Goal: Navigation & Orientation: Find specific page/section

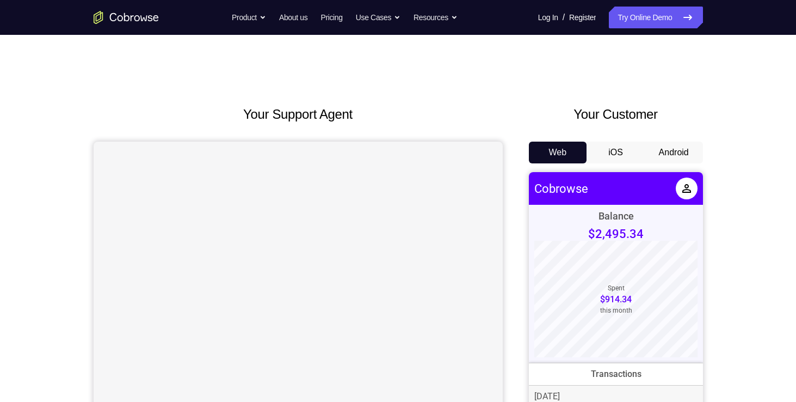
click at [668, 155] on button "Android" at bounding box center [674, 152] width 58 height 22
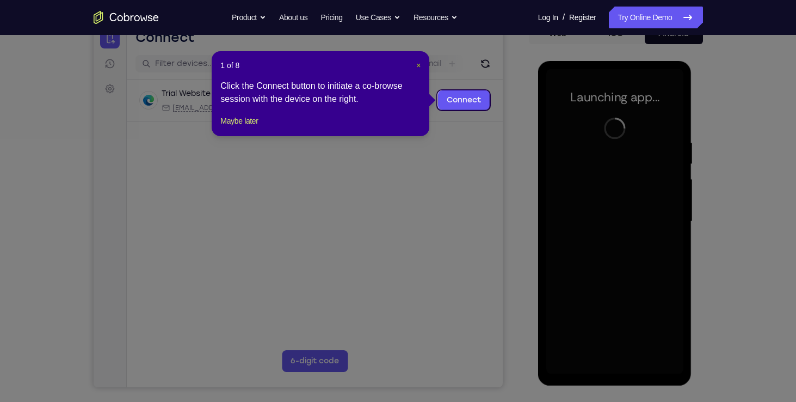
click at [418, 67] on span "×" at bounding box center [418, 65] width 4 height 9
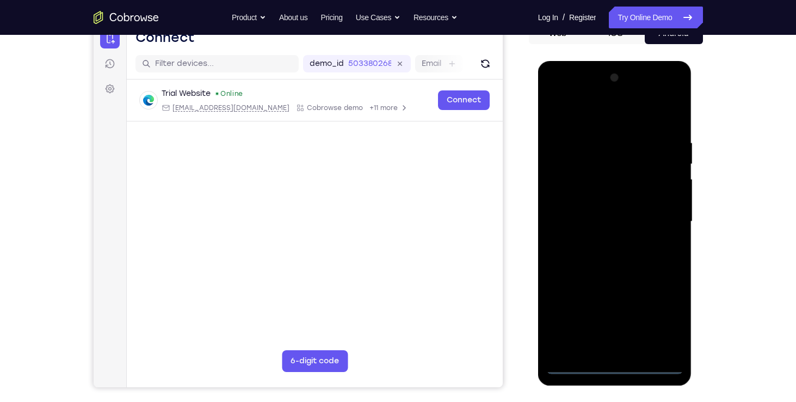
click at [611, 365] on div at bounding box center [614, 221] width 137 height 305
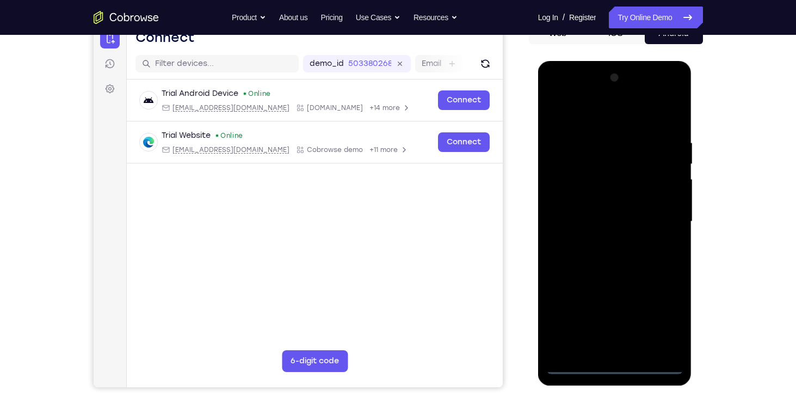
click at [660, 324] on div at bounding box center [614, 221] width 137 height 305
click at [599, 117] on div at bounding box center [614, 221] width 137 height 305
click at [664, 220] on div at bounding box center [614, 221] width 137 height 305
click at [599, 241] on div at bounding box center [614, 221] width 137 height 305
click at [629, 210] on div at bounding box center [614, 221] width 137 height 305
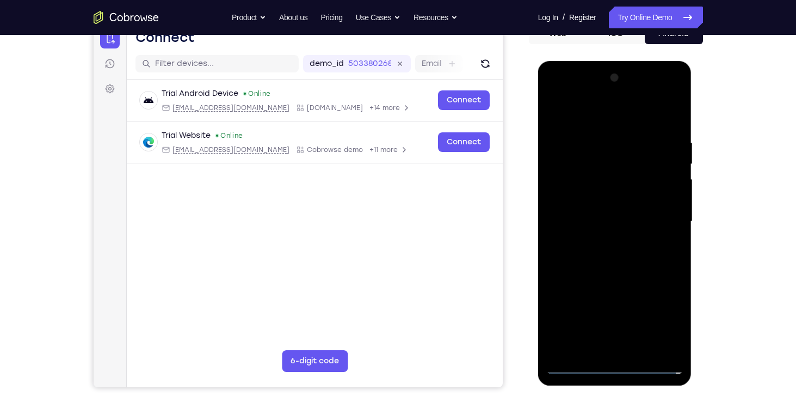
click at [607, 237] on div at bounding box center [614, 221] width 137 height 305
click at [602, 173] on div at bounding box center [614, 221] width 137 height 305
click at [601, 175] on div at bounding box center [614, 221] width 137 height 305
click at [632, 272] on div at bounding box center [614, 221] width 137 height 305
click at [599, 135] on div at bounding box center [614, 221] width 137 height 305
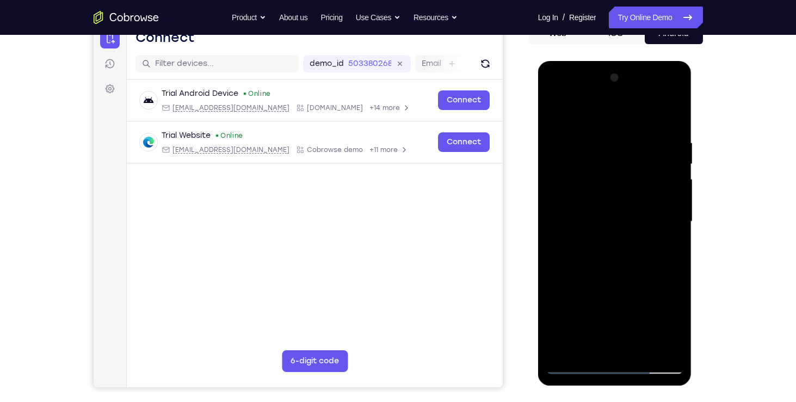
click at [671, 346] on div at bounding box center [614, 221] width 137 height 305
click at [669, 249] on div at bounding box center [614, 221] width 137 height 305
click at [656, 343] on div at bounding box center [614, 221] width 137 height 305
click at [667, 303] on div at bounding box center [614, 221] width 137 height 305
click at [667, 301] on div at bounding box center [614, 221] width 137 height 305
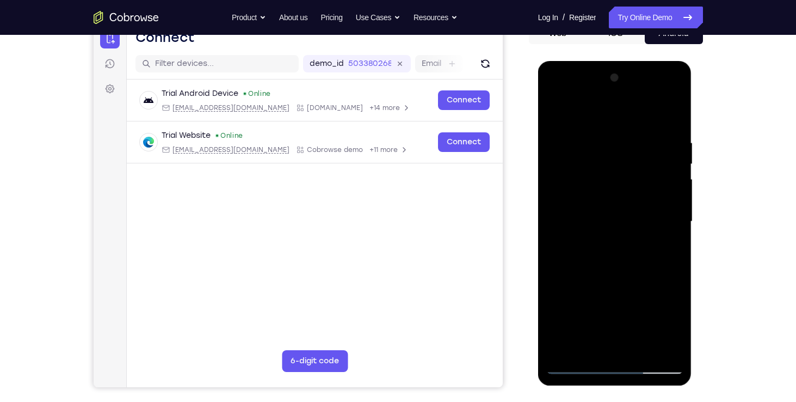
click at [667, 301] on div at bounding box center [614, 221] width 137 height 305
click at [673, 151] on div at bounding box center [614, 221] width 137 height 305
click at [663, 194] on div at bounding box center [614, 221] width 137 height 305
click at [668, 116] on div at bounding box center [614, 221] width 137 height 305
click at [640, 350] on div at bounding box center [614, 221] width 137 height 305
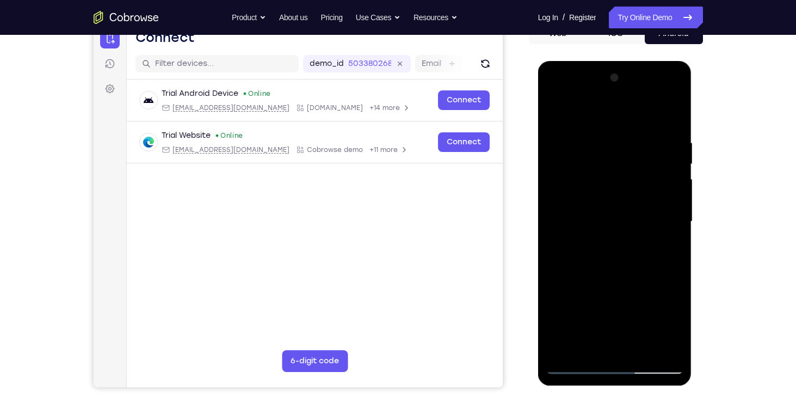
click at [617, 280] on div at bounding box center [614, 221] width 137 height 305
click at [621, 215] on div at bounding box center [614, 221] width 137 height 305
click at [601, 344] on div at bounding box center [614, 221] width 137 height 305
click at [553, 116] on div at bounding box center [614, 221] width 137 height 305
click at [608, 237] on div at bounding box center [614, 221] width 137 height 305
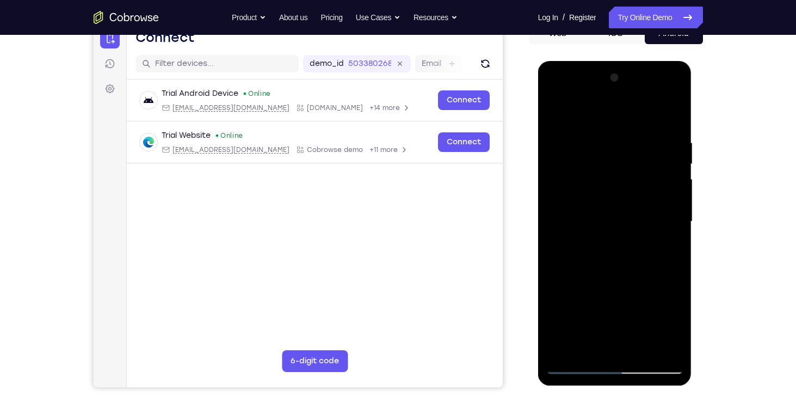
click at [610, 287] on div at bounding box center [614, 221] width 137 height 305
click at [634, 287] on div at bounding box center [614, 221] width 137 height 305
click at [588, 347] on div at bounding box center [614, 221] width 137 height 305
drag, startPoint x: 614, startPoint y: 315, endPoint x: 615, endPoint y: 305, distance: 10.4
click at [615, 305] on div at bounding box center [614, 221] width 137 height 305
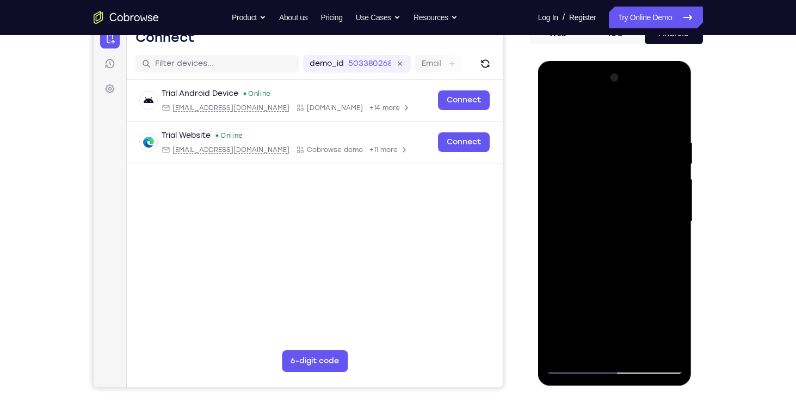
click at [571, 303] on div at bounding box center [614, 221] width 137 height 305
click at [586, 238] on div at bounding box center [614, 221] width 137 height 305
click at [552, 350] on div at bounding box center [614, 221] width 137 height 305
click at [589, 204] on div at bounding box center [614, 221] width 137 height 305
click at [614, 258] on div at bounding box center [614, 221] width 137 height 305
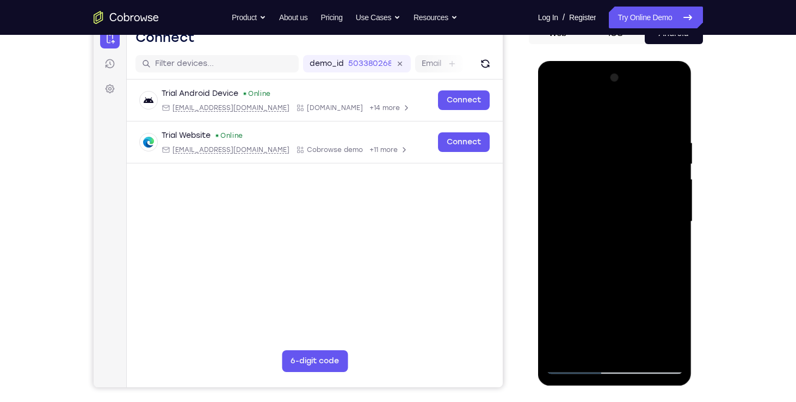
click at [652, 261] on div at bounding box center [614, 221] width 137 height 305
click at [670, 328] on div at bounding box center [614, 221] width 137 height 305
click at [589, 347] on div at bounding box center [614, 221] width 137 height 305
drag, startPoint x: 601, startPoint y: 324, endPoint x: 621, endPoint y: 239, distance: 87.7
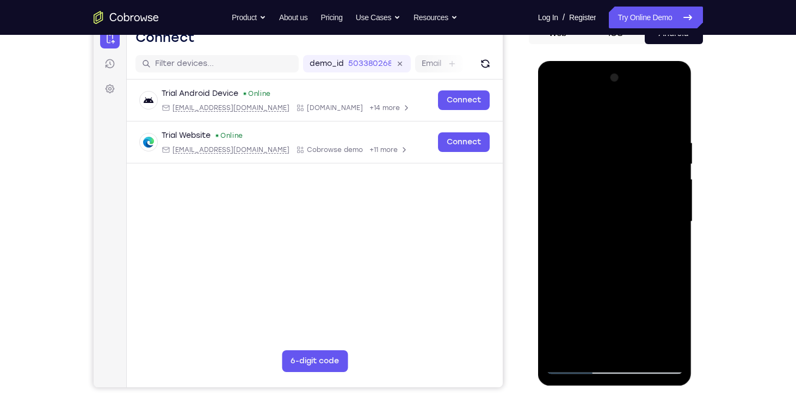
click at [621, 239] on div at bounding box center [614, 221] width 137 height 305
drag, startPoint x: 583, startPoint y: 325, endPoint x: 606, endPoint y: 241, distance: 87.4
click at [606, 241] on div at bounding box center [614, 221] width 137 height 305
click at [558, 332] on div at bounding box center [614, 221] width 137 height 305
click at [583, 181] on div at bounding box center [614, 221] width 137 height 305
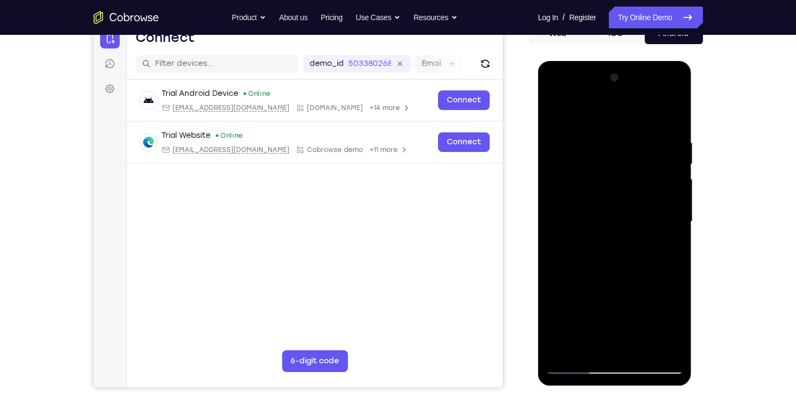
click at [556, 116] on div at bounding box center [614, 221] width 137 height 305
click at [599, 245] on div at bounding box center [614, 221] width 137 height 305
click at [590, 339] on div at bounding box center [614, 221] width 137 height 305
click at [601, 250] on div at bounding box center [614, 221] width 137 height 305
click at [595, 246] on div at bounding box center [614, 221] width 137 height 305
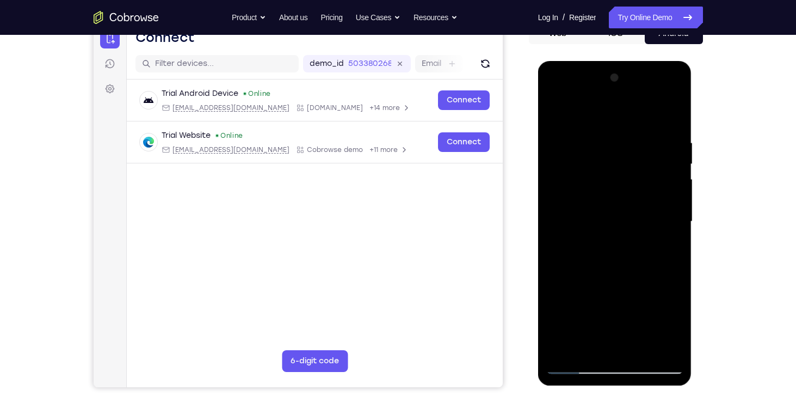
click at [581, 246] on div at bounding box center [614, 221] width 137 height 305
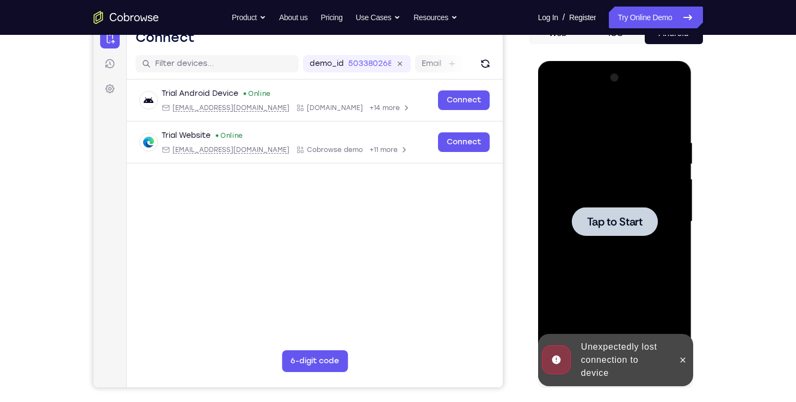
click at [612, 222] on span "Tap to Start" at bounding box center [615, 221] width 56 height 11
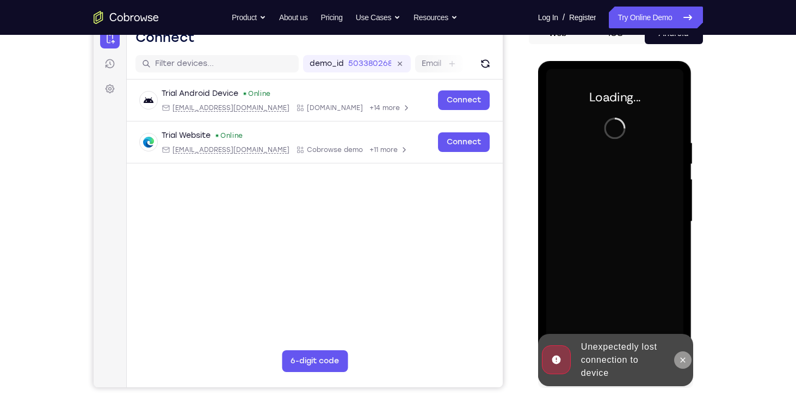
click at [680, 357] on icon at bounding box center [683, 359] width 9 height 9
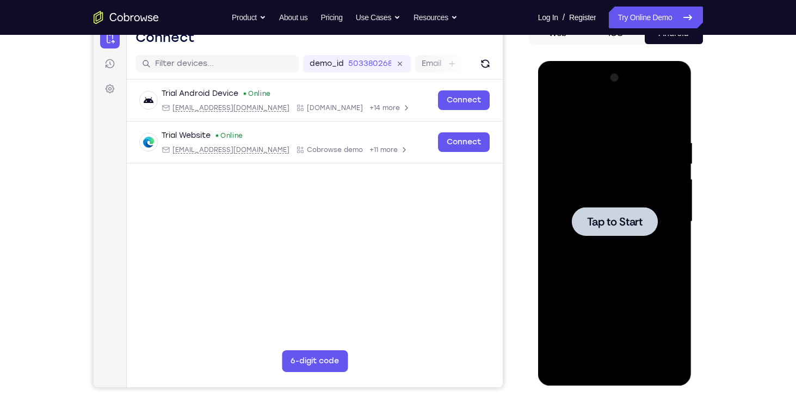
click at [617, 239] on div at bounding box center [614, 221] width 137 height 305
click at [608, 216] on span "Tap to Start" at bounding box center [615, 221] width 56 height 11
click at [605, 233] on div at bounding box center [615, 221] width 86 height 29
click at [645, 256] on div at bounding box center [614, 221] width 137 height 305
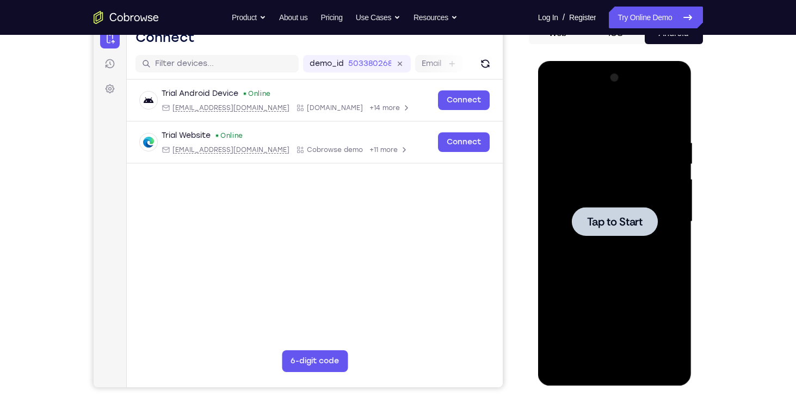
click at [629, 217] on span "Tap to Start" at bounding box center [615, 221] width 56 height 11
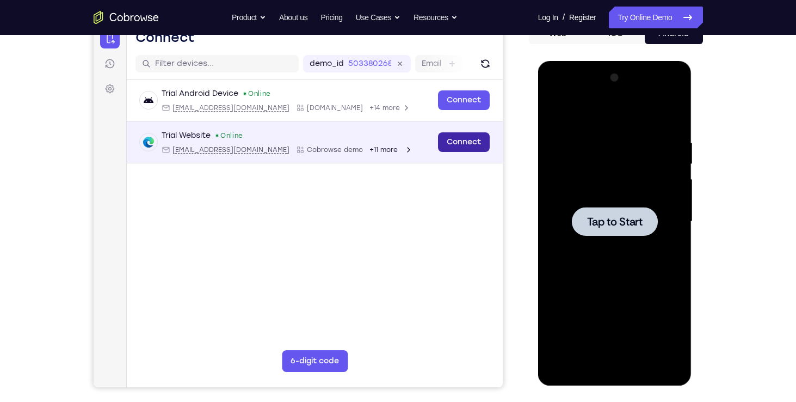
click at [462, 139] on link "Connect" at bounding box center [464, 142] width 52 height 20
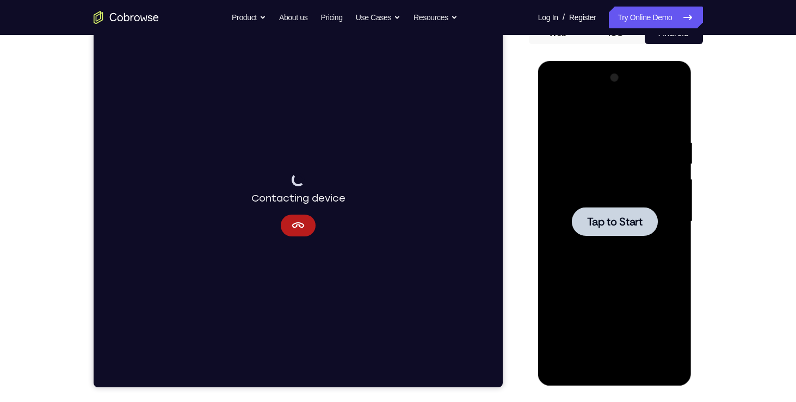
click at [614, 230] on div at bounding box center [615, 221] width 86 height 29
click at [300, 222] on icon "Cancel" at bounding box center [297, 225] width 13 height 13
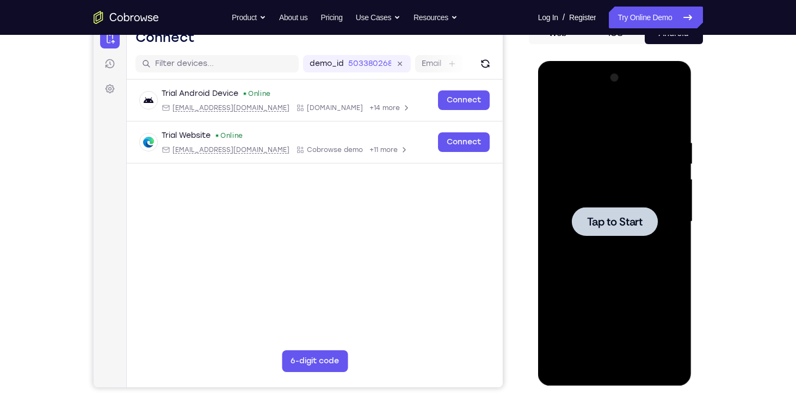
click at [626, 231] on div at bounding box center [615, 221] width 86 height 29
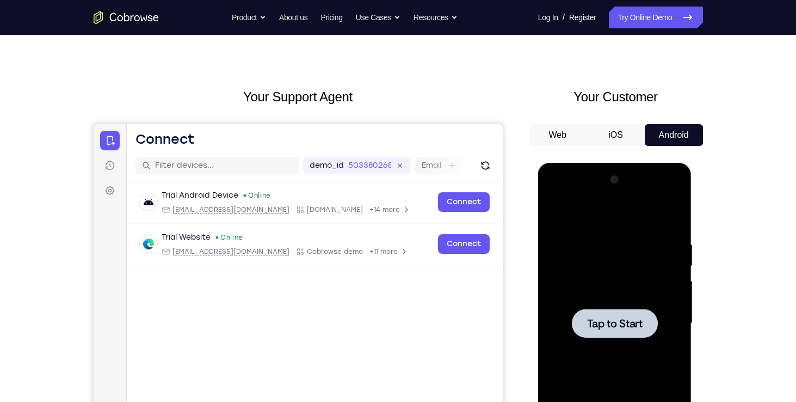
scroll to position [19, 0]
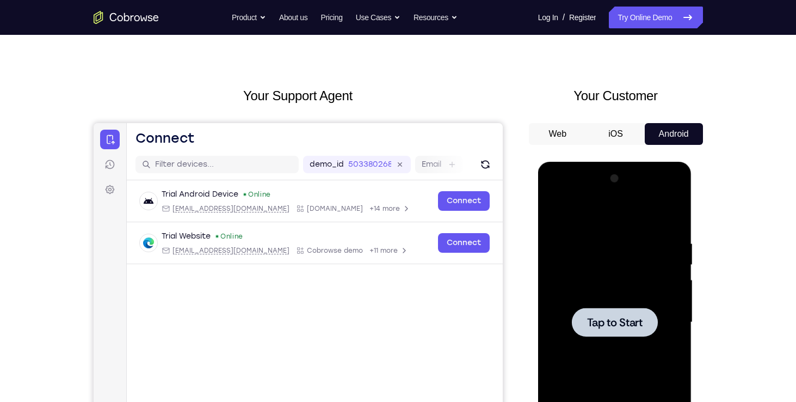
click at [628, 135] on button "iOS" at bounding box center [616, 134] width 58 height 22
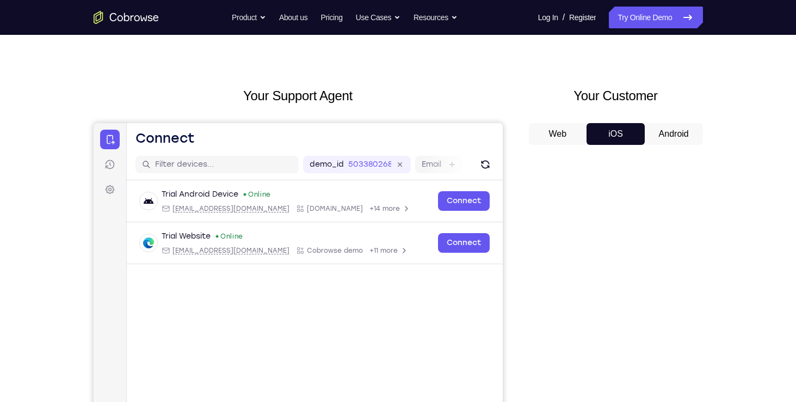
click at [672, 136] on button "Android" at bounding box center [674, 134] width 58 height 22
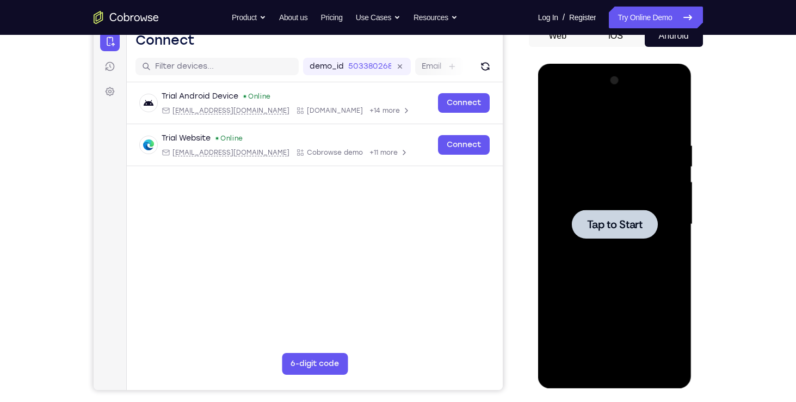
scroll to position [0, 0]
click at [627, 233] on div at bounding box center [615, 224] width 86 height 29
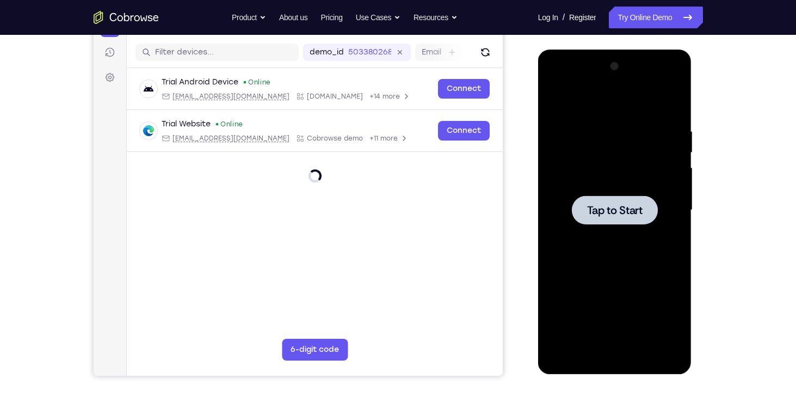
scroll to position [133, 0]
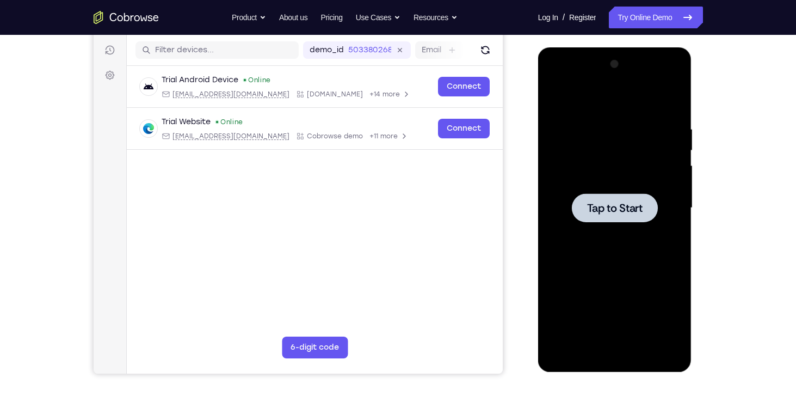
click at [617, 213] on span "Tap to Start" at bounding box center [615, 207] width 56 height 11
drag, startPoint x: 617, startPoint y: 213, endPoint x: 520, endPoint y: 190, distance: 99.0
click at [538, 190] on html "Online web based iOS Simulators and Android Emulators. Run iPhone, iPad, Mobile…" at bounding box center [615, 210] width 155 height 327
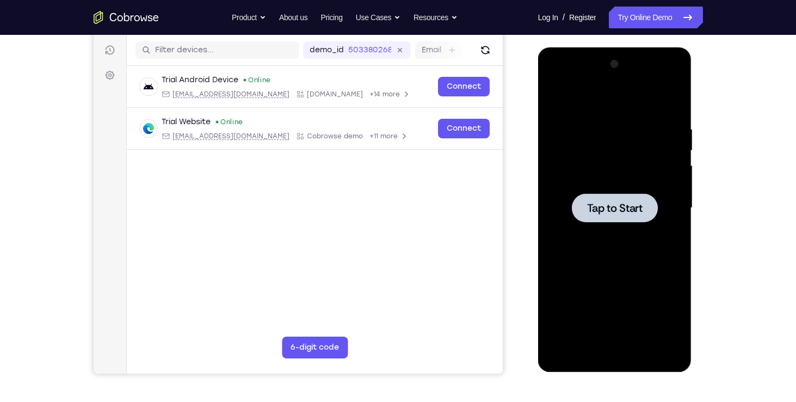
click at [125, 17] on icon "Go to the home page" at bounding box center [126, 17] width 65 height 13
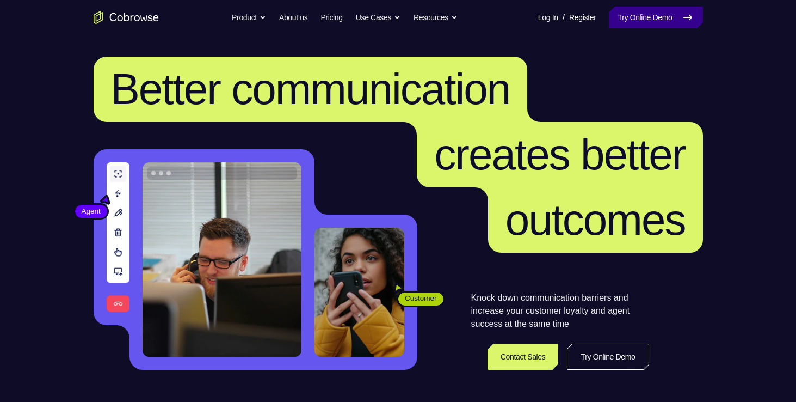
click at [636, 19] on link "Try Online Demo" at bounding box center [656, 18] width 94 height 22
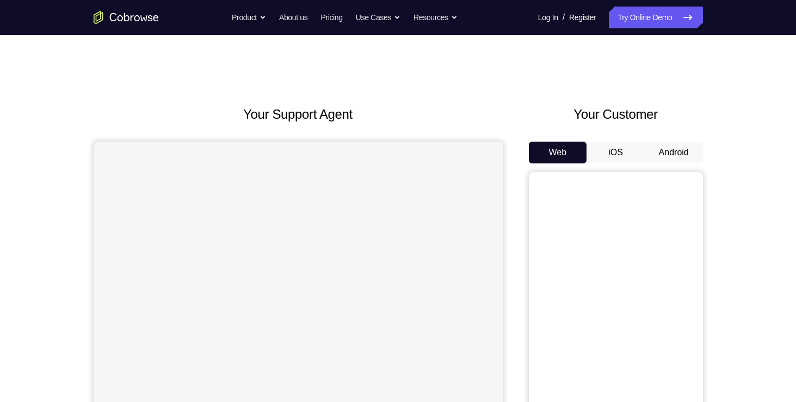
click at [659, 146] on button "Android" at bounding box center [674, 152] width 58 height 22
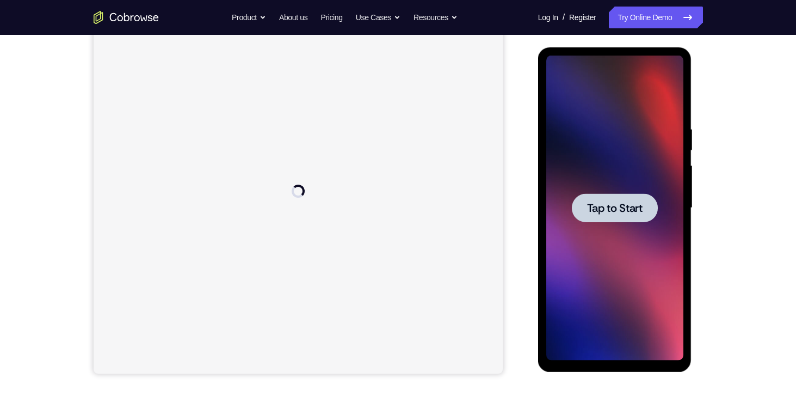
scroll to position [134, 0]
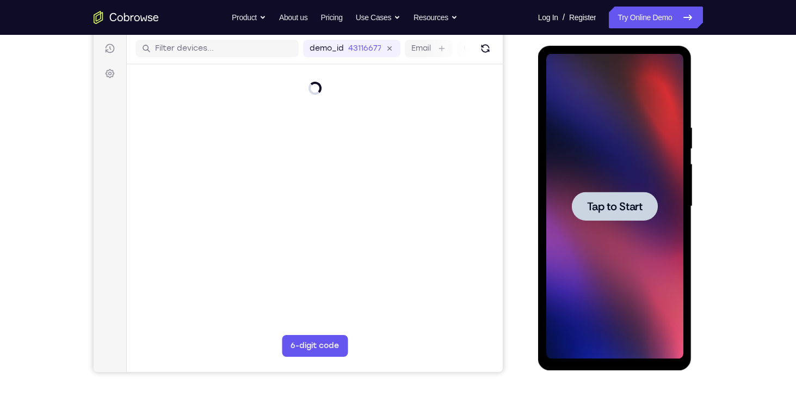
click at [624, 202] on span "Tap to Start" at bounding box center [615, 206] width 56 height 11
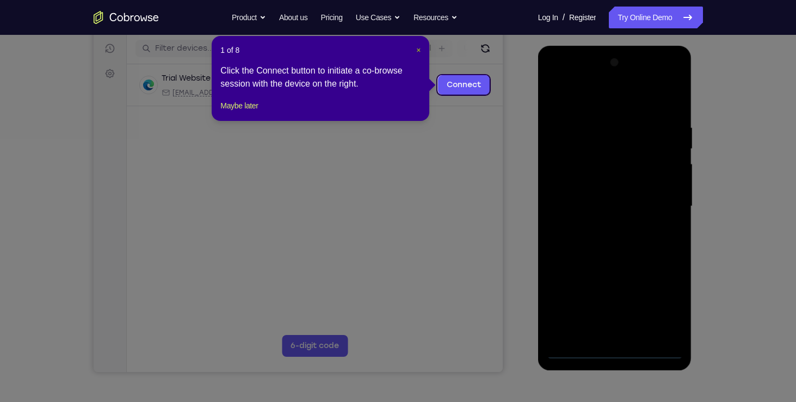
click at [418, 51] on span "×" at bounding box center [418, 50] width 4 height 9
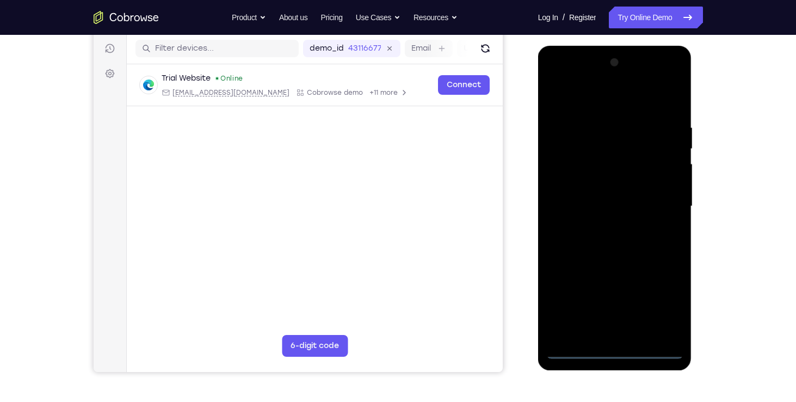
click at [617, 351] on div at bounding box center [614, 206] width 137 height 305
click at [664, 304] on div at bounding box center [614, 206] width 137 height 305
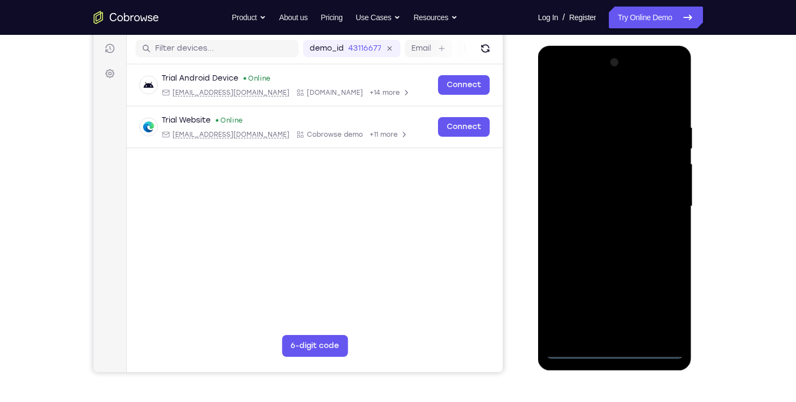
click at [625, 102] on div at bounding box center [614, 206] width 137 height 305
click at [661, 201] on div at bounding box center [614, 206] width 137 height 305
click at [601, 331] on div at bounding box center [614, 206] width 137 height 305
click at [635, 194] on div at bounding box center [614, 206] width 137 height 305
click at [620, 219] on div at bounding box center [614, 206] width 137 height 305
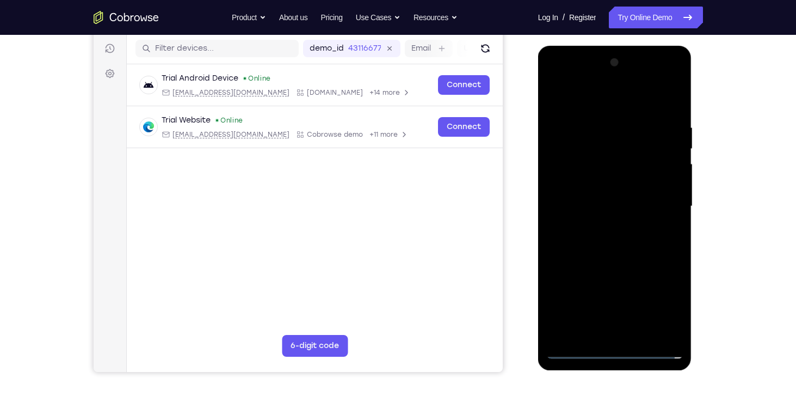
click at [595, 153] on div at bounding box center [614, 206] width 137 height 305
click at [617, 162] on div at bounding box center [614, 206] width 137 height 305
click at [621, 255] on div at bounding box center [614, 206] width 137 height 305
drag, startPoint x: 606, startPoint y: 269, endPoint x: 610, endPoint y: 247, distance: 23.2
click at [610, 247] on div at bounding box center [614, 206] width 137 height 305
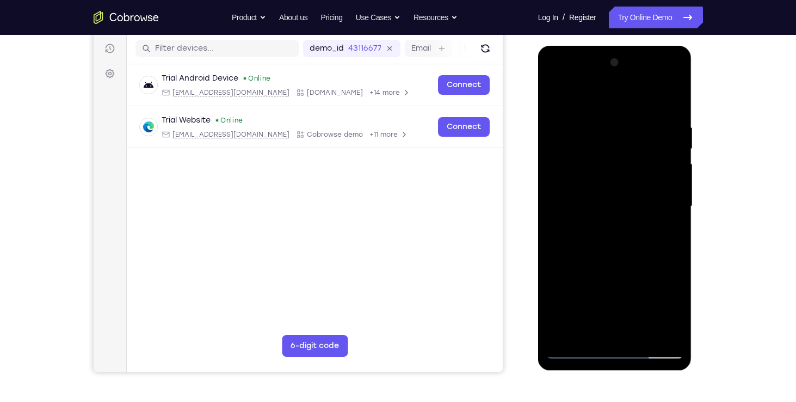
click at [677, 320] on div at bounding box center [614, 206] width 137 height 305
drag, startPoint x: 638, startPoint y: 174, endPoint x: 636, endPoint y: 250, distance: 76.2
click at [636, 250] on div at bounding box center [614, 206] width 137 height 305
click at [601, 121] on div at bounding box center [614, 206] width 137 height 305
click at [657, 332] on div at bounding box center [614, 206] width 137 height 305
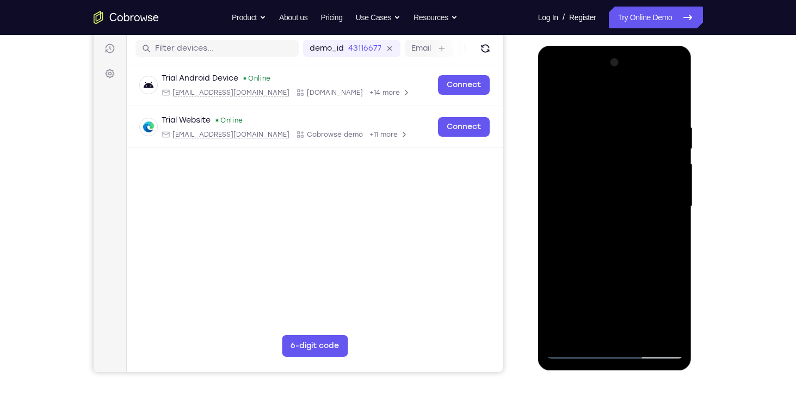
click at [664, 270] on div at bounding box center [614, 206] width 137 height 305
click at [657, 328] on div at bounding box center [614, 206] width 137 height 305
click at [664, 252] on div at bounding box center [614, 206] width 137 height 305
click at [657, 331] on div at bounding box center [614, 206] width 137 height 305
click at [657, 242] on div at bounding box center [614, 206] width 137 height 305
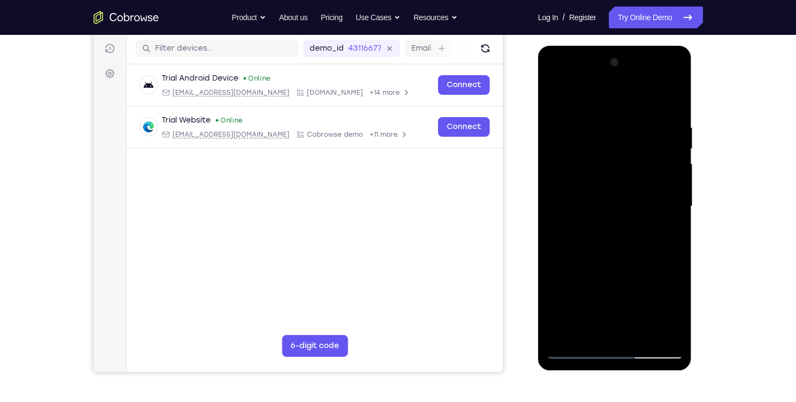
click at [654, 330] on div at bounding box center [614, 206] width 137 height 305
click at [662, 265] on div at bounding box center [614, 206] width 137 height 305
drag, startPoint x: 603, startPoint y: 266, endPoint x: 691, endPoint y: 251, distance: 88.3
click at [691, 251] on div at bounding box center [615, 208] width 154 height 324
click at [667, 189] on div at bounding box center [614, 206] width 137 height 305
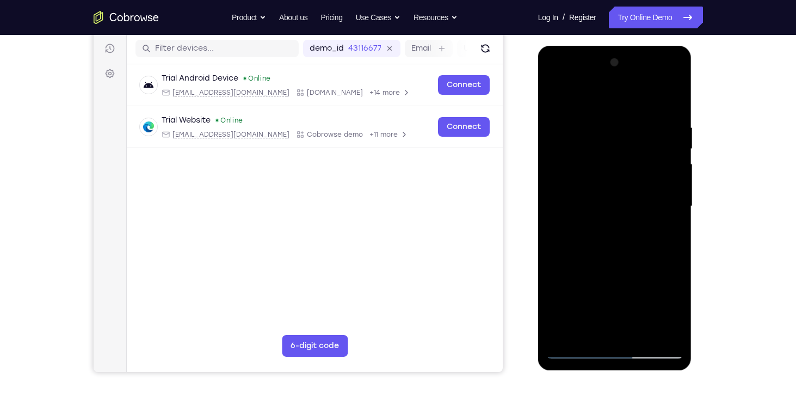
click at [667, 189] on div at bounding box center [614, 206] width 137 height 305
click at [667, 103] on div at bounding box center [614, 206] width 137 height 305
click at [642, 337] on div at bounding box center [614, 206] width 137 height 305
click at [605, 264] on div at bounding box center [614, 206] width 137 height 305
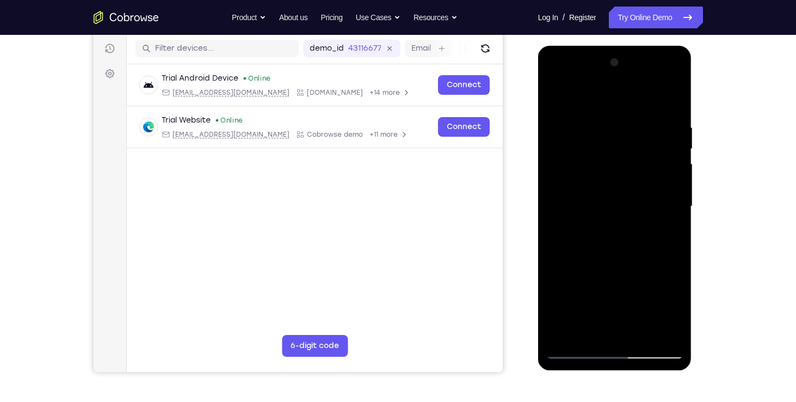
click at [610, 178] on div at bounding box center [614, 206] width 137 height 305
click at [583, 269] on div at bounding box center [614, 206] width 137 height 305
click at [601, 272] on div at bounding box center [614, 206] width 137 height 305
click at [584, 329] on div at bounding box center [614, 206] width 137 height 305
click at [582, 298] on div at bounding box center [614, 206] width 137 height 305
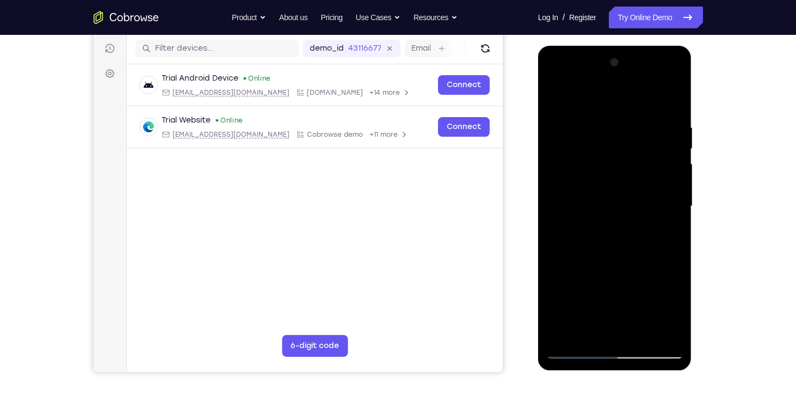
click at [596, 166] on div at bounding box center [614, 206] width 137 height 305
click at [615, 270] on div at bounding box center [614, 206] width 137 height 305
click at [593, 258] on div at bounding box center [614, 206] width 137 height 305
click at [654, 242] on div at bounding box center [614, 206] width 137 height 305
click at [596, 328] on div at bounding box center [614, 206] width 137 height 305
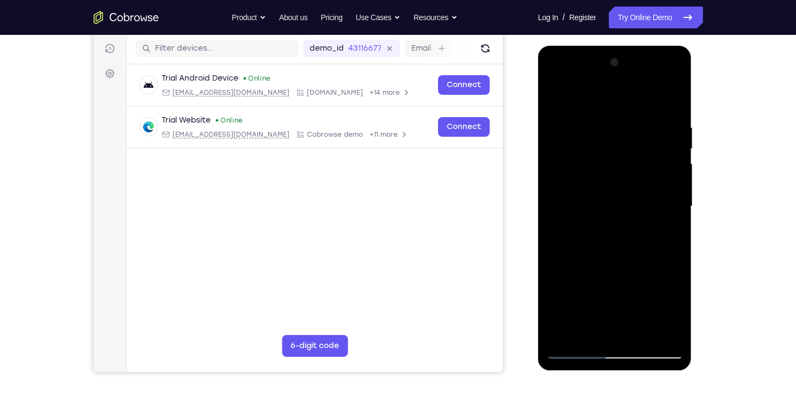
click at [553, 97] on div at bounding box center [614, 206] width 137 height 305
click at [617, 205] on div at bounding box center [614, 206] width 137 height 305
drag, startPoint x: 607, startPoint y: 237, endPoint x: 601, endPoint y: 297, distance: 60.1
click at [601, 297] on div at bounding box center [614, 206] width 137 height 305
drag, startPoint x: 573, startPoint y: 210, endPoint x: 584, endPoint y: 107, distance: 103.5
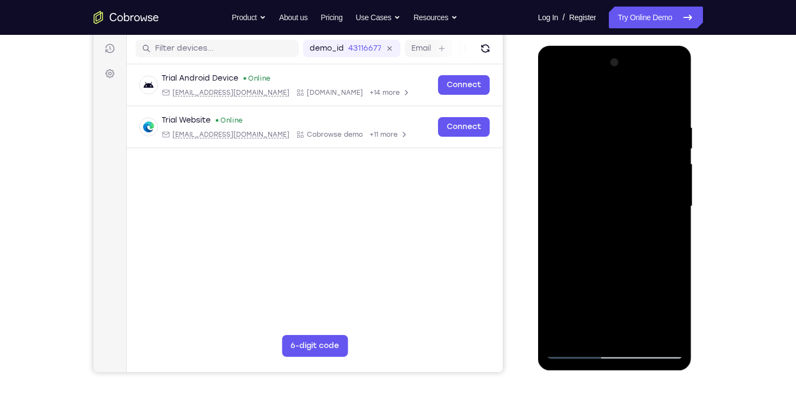
click at [584, 107] on div at bounding box center [614, 206] width 137 height 305
click at [573, 97] on div at bounding box center [614, 206] width 137 height 305
click at [558, 98] on div at bounding box center [614, 206] width 137 height 305
click at [611, 176] on div at bounding box center [614, 206] width 137 height 305
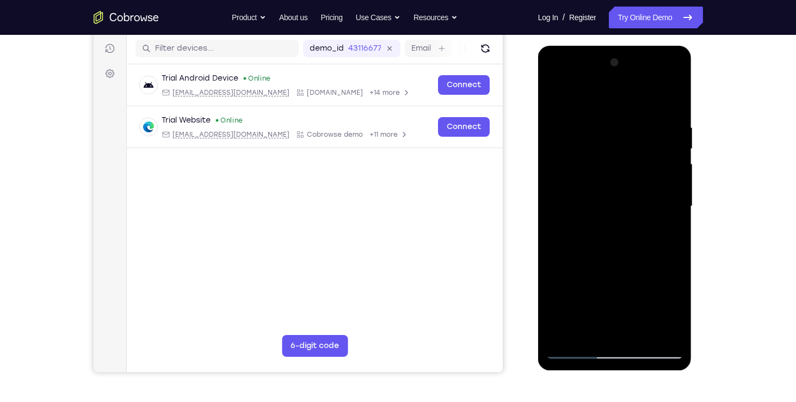
click at [557, 103] on div at bounding box center [614, 206] width 137 height 305
click at [676, 95] on div at bounding box center [614, 206] width 137 height 305
click at [559, 97] on div at bounding box center [614, 206] width 137 height 305
click at [674, 96] on div at bounding box center [614, 206] width 137 height 305
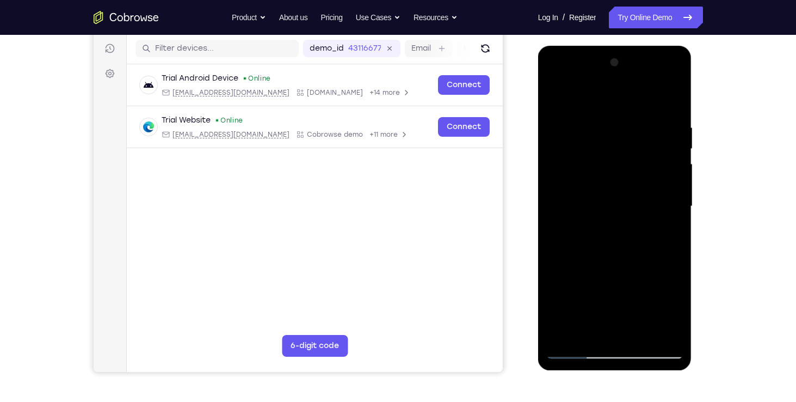
click at [644, 147] on div at bounding box center [614, 206] width 137 height 305
click at [620, 143] on div at bounding box center [614, 206] width 137 height 305
click at [573, 349] on div at bounding box center [614, 206] width 137 height 305
click at [611, 263] on div at bounding box center [614, 206] width 137 height 305
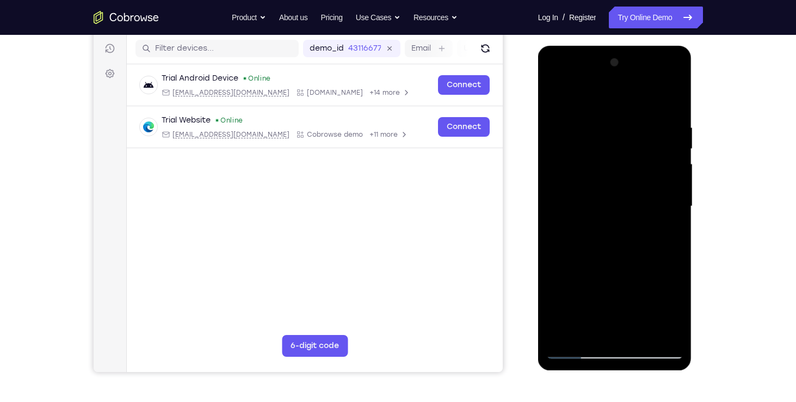
drag, startPoint x: 611, startPoint y: 263, endPoint x: 616, endPoint y: 415, distance: 151.9
click at [616, 372] on html "Online web based iOS Simulators and Android Emulators. Run iPhone, iPad, Mobile…" at bounding box center [615, 209] width 155 height 327
click at [601, 125] on div at bounding box center [614, 206] width 137 height 305
click at [668, 136] on div at bounding box center [614, 206] width 137 height 305
click at [664, 143] on div at bounding box center [614, 206] width 137 height 305
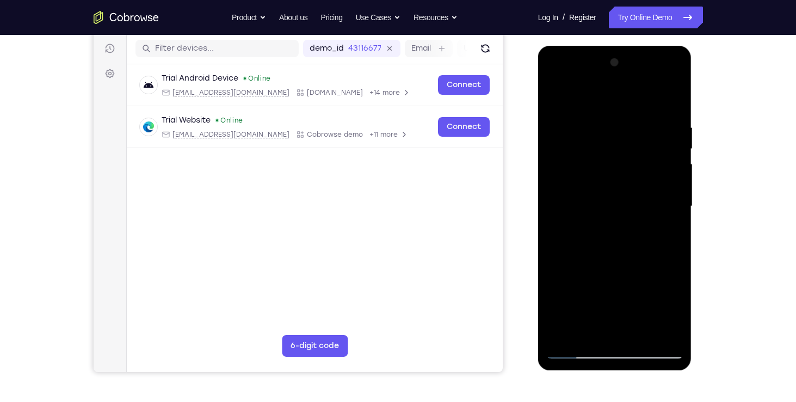
click at [667, 125] on div at bounding box center [614, 206] width 137 height 305
click at [671, 101] on div at bounding box center [614, 206] width 137 height 305
click at [674, 95] on div at bounding box center [614, 206] width 137 height 305
click at [640, 332] on div at bounding box center [614, 206] width 137 height 305
click at [619, 182] on div at bounding box center [614, 206] width 137 height 305
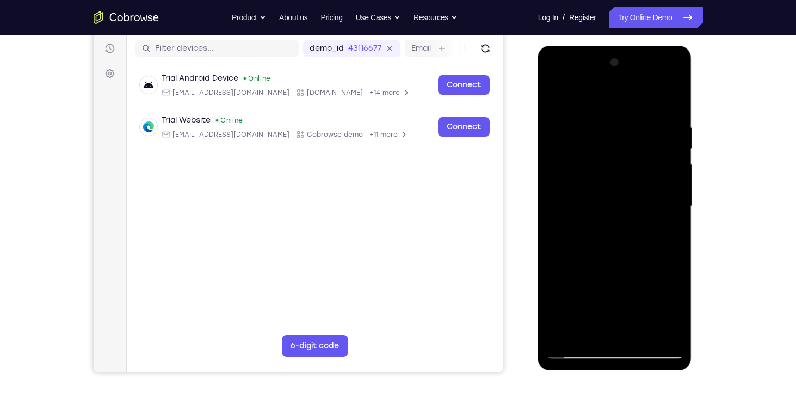
click at [617, 239] on div at bounding box center [614, 206] width 137 height 305
click at [661, 239] on div at bounding box center [614, 206] width 137 height 305
click at [590, 329] on div at bounding box center [614, 206] width 137 height 305
click at [645, 292] on div at bounding box center [614, 206] width 137 height 305
click at [661, 158] on div at bounding box center [614, 206] width 137 height 305
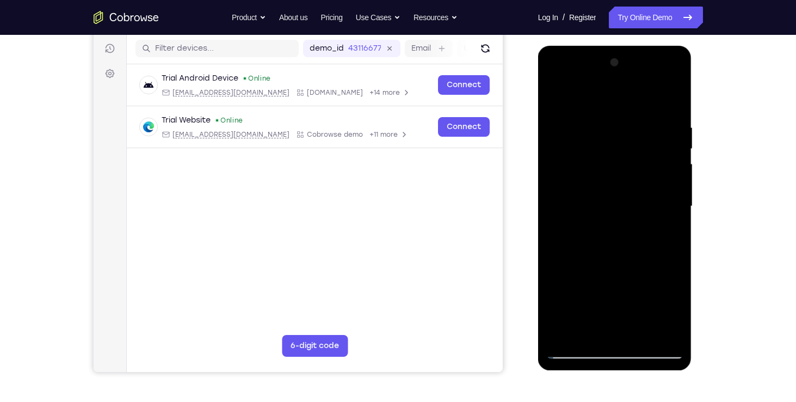
click at [651, 265] on div at bounding box center [614, 206] width 137 height 305
click at [679, 311] on div at bounding box center [614, 206] width 137 height 305
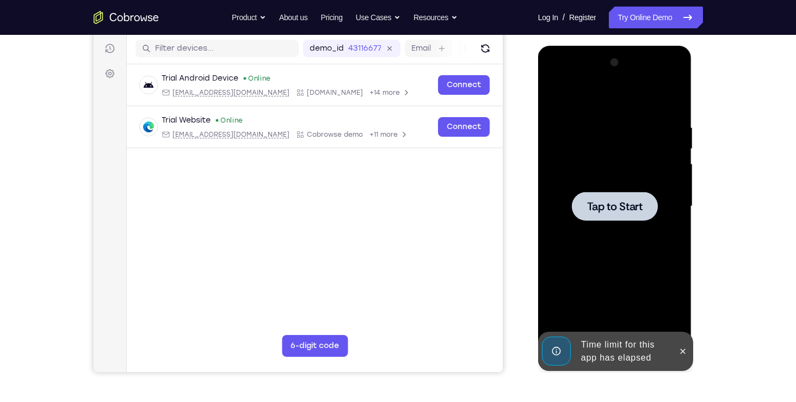
click at [615, 211] on span "Tap to Start" at bounding box center [615, 206] width 56 height 11
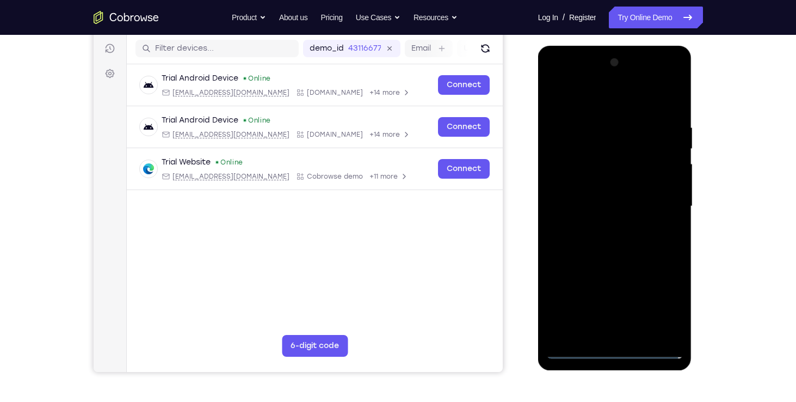
click at [609, 348] on div at bounding box center [614, 206] width 137 height 305
click at [661, 299] on div at bounding box center [614, 206] width 137 height 305
click at [607, 106] on div at bounding box center [614, 206] width 137 height 305
click at [656, 201] on div at bounding box center [614, 206] width 137 height 305
click at [626, 336] on div at bounding box center [614, 206] width 137 height 305
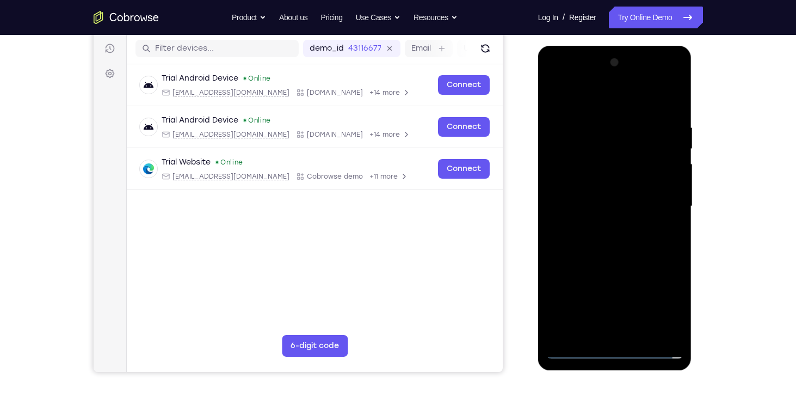
click at [633, 195] on div at bounding box center [614, 206] width 137 height 305
click at [617, 219] on div at bounding box center [614, 206] width 137 height 305
click at [606, 151] on div at bounding box center [614, 206] width 137 height 305
click at [580, 158] on div at bounding box center [614, 206] width 137 height 305
click at [627, 256] on div at bounding box center [614, 206] width 137 height 305
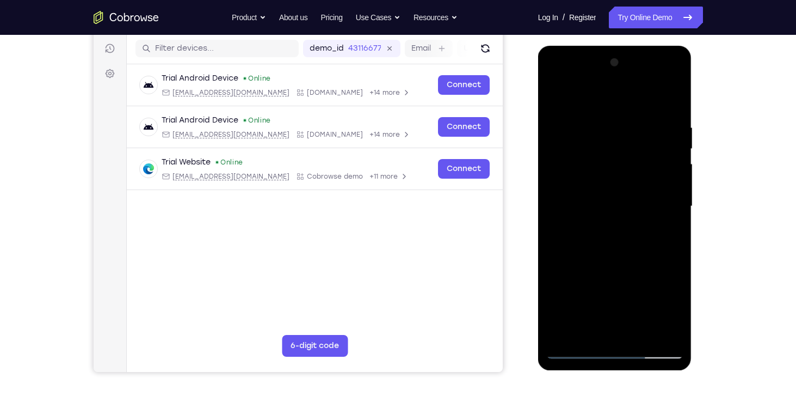
drag, startPoint x: 632, startPoint y: 286, endPoint x: 626, endPoint y: 143, distance: 143.8
click at [626, 143] on div at bounding box center [614, 206] width 137 height 305
drag, startPoint x: 635, startPoint y: 270, endPoint x: 638, endPoint y: 135, distance: 135.0
click at [638, 135] on div at bounding box center [614, 206] width 137 height 305
click at [681, 321] on div at bounding box center [614, 206] width 137 height 305
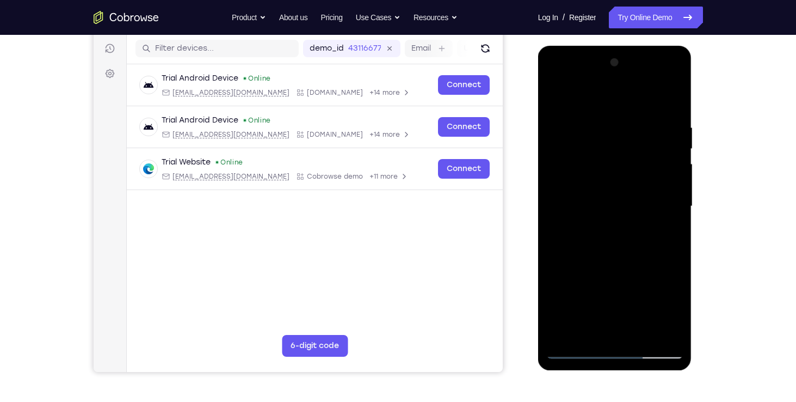
drag, startPoint x: 643, startPoint y: 292, endPoint x: 643, endPoint y: 243, distance: 48.4
click at [643, 243] on div at bounding box center [614, 206] width 137 height 305
click at [676, 218] on div at bounding box center [614, 206] width 137 height 305
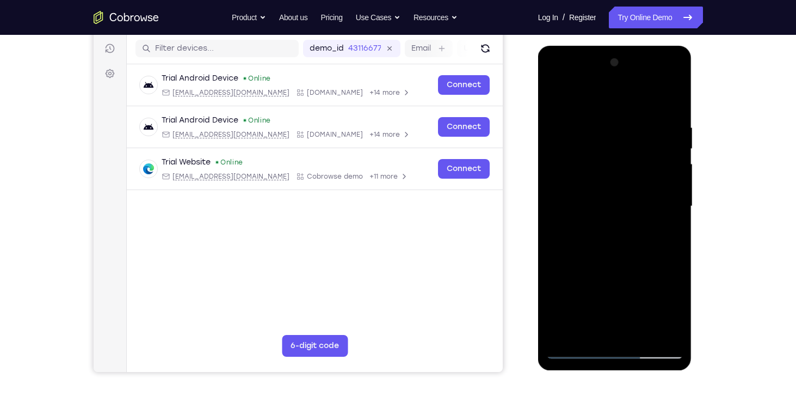
drag, startPoint x: 640, startPoint y: 274, endPoint x: 638, endPoint y: 134, distance: 139.9
click at [638, 134] on div at bounding box center [614, 206] width 137 height 305
drag, startPoint x: 643, startPoint y: 267, endPoint x: 643, endPoint y: 180, distance: 86.5
click at [643, 180] on div at bounding box center [614, 206] width 137 height 305
drag, startPoint x: 639, startPoint y: 276, endPoint x: 639, endPoint y: 174, distance: 102.3
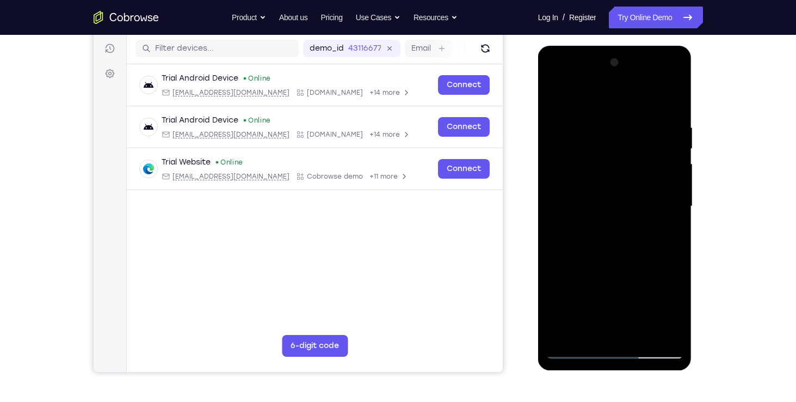
click at [639, 174] on div at bounding box center [614, 206] width 137 height 305
drag, startPoint x: 639, startPoint y: 269, endPoint x: 643, endPoint y: 160, distance: 108.9
click at [643, 160] on div at bounding box center [614, 206] width 137 height 305
drag, startPoint x: 636, startPoint y: 269, endPoint x: 631, endPoint y: 273, distance: 6.6
click at [631, 273] on div at bounding box center [614, 206] width 137 height 305
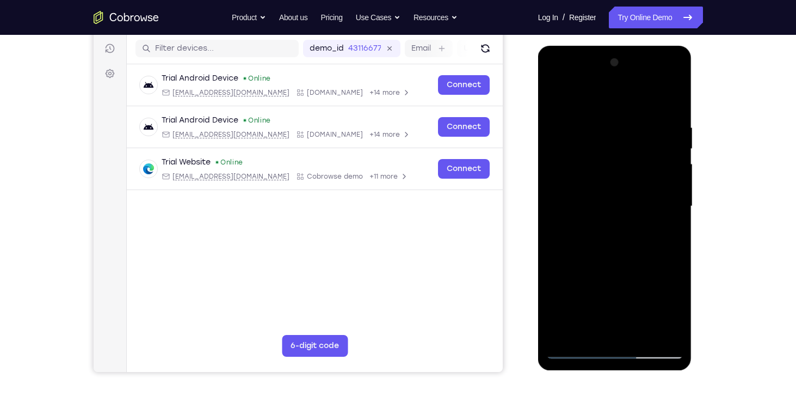
click at [675, 200] on div at bounding box center [614, 206] width 137 height 305
click at [640, 333] on div at bounding box center [614, 206] width 137 height 305
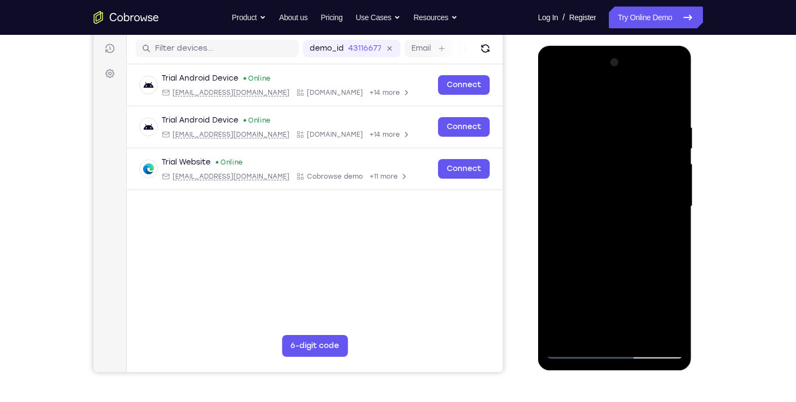
click at [618, 261] on div at bounding box center [614, 206] width 137 height 305
click at [625, 180] on div at bounding box center [614, 206] width 137 height 305
click at [573, 96] on div at bounding box center [614, 206] width 137 height 305
click at [610, 167] on div at bounding box center [614, 206] width 137 height 305
click at [664, 167] on div at bounding box center [614, 206] width 137 height 305
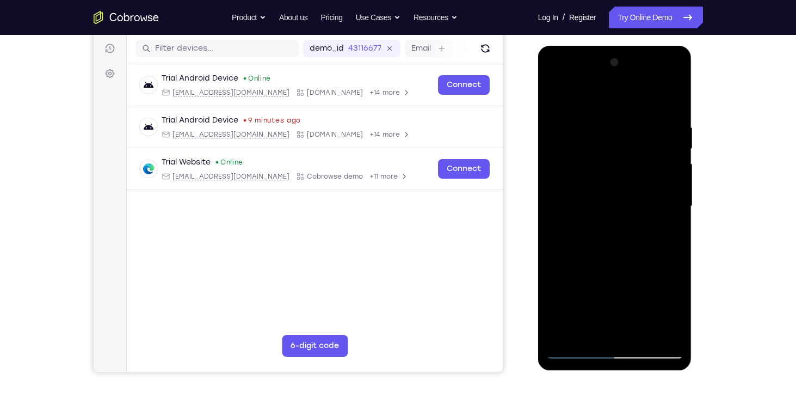
click at [677, 312] on div at bounding box center [614, 206] width 137 height 305
click at [674, 64] on div at bounding box center [614, 206] width 137 height 305
click at [643, 332] on div at bounding box center [614, 206] width 137 height 305
click at [608, 175] on div at bounding box center [614, 206] width 137 height 305
click at [597, 332] on div at bounding box center [614, 206] width 137 height 305
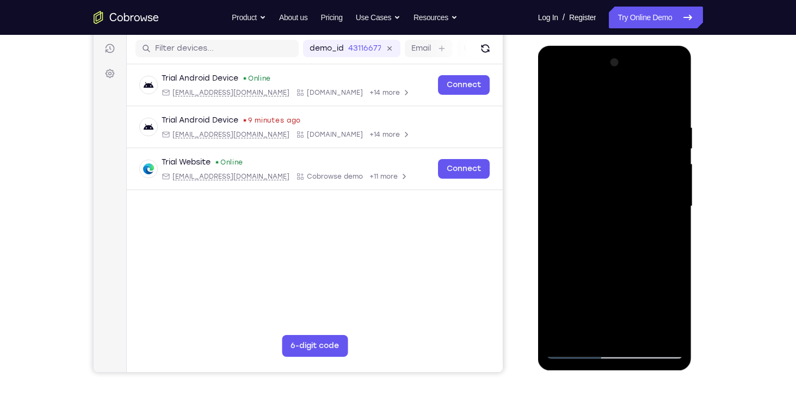
click at [556, 103] on div at bounding box center [614, 206] width 137 height 305
click at [556, 97] on div at bounding box center [614, 206] width 137 height 305
click at [601, 124] on div at bounding box center [614, 206] width 137 height 305
click at [673, 181] on div at bounding box center [614, 206] width 137 height 305
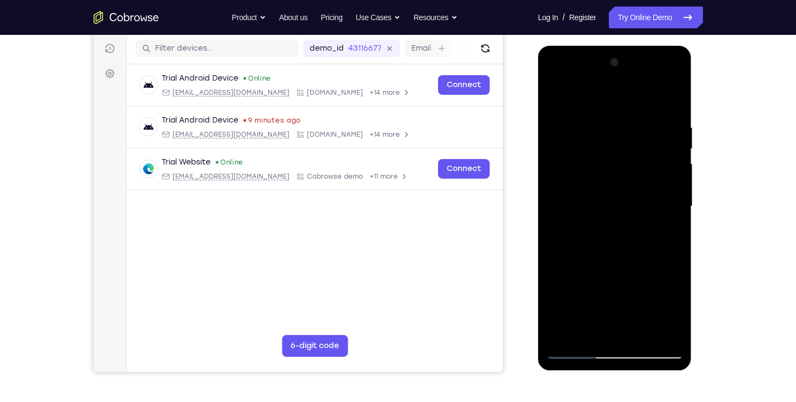
click at [673, 181] on div at bounding box center [614, 206] width 137 height 305
click at [670, 97] on div at bounding box center [614, 206] width 137 height 305
drag, startPoint x: 634, startPoint y: 287, endPoint x: 645, endPoint y: 118, distance: 169.0
click at [645, 118] on div at bounding box center [614, 206] width 137 height 305
drag, startPoint x: 636, startPoint y: 264, endPoint x: 650, endPoint y: 67, distance: 198.0
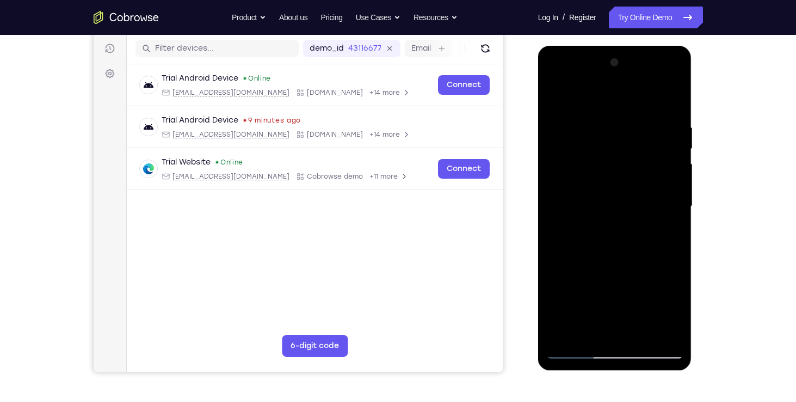
click at [650, 67] on div at bounding box center [614, 206] width 137 height 305
drag, startPoint x: 636, startPoint y: 233, endPoint x: 650, endPoint y: 70, distance: 164.4
click at [650, 70] on div at bounding box center [614, 206] width 137 height 305
drag, startPoint x: 632, startPoint y: 245, endPoint x: 647, endPoint y: 134, distance: 112.0
click at [647, 134] on div at bounding box center [614, 206] width 137 height 305
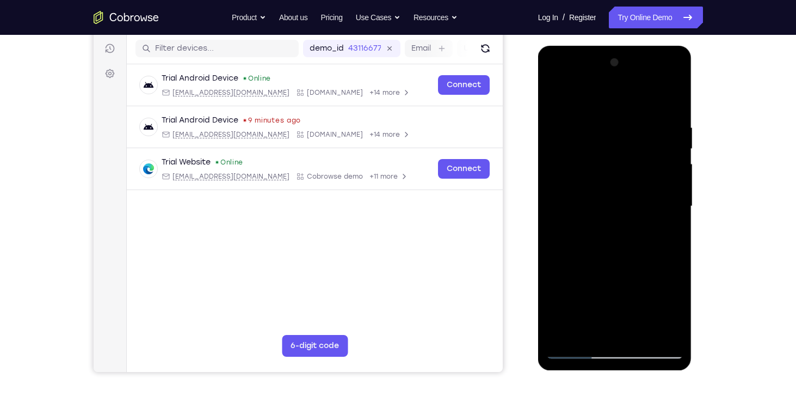
drag, startPoint x: 627, startPoint y: 284, endPoint x: 644, endPoint y: 132, distance: 152.2
click at [644, 132] on div at bounding box center [614, 206] width 137 height 305
drag, startPoint x: 626, startPoint y: 267, endPoint x: 638, endPoint y: 120, distance: 147.5
click at [638, 120] on div at bounding box center [614, 206] width 137 height 305
drag, startPoint x: 606, startPoint y: 245, endPoint x: 631, endPoint y: 77, distance: 170.5
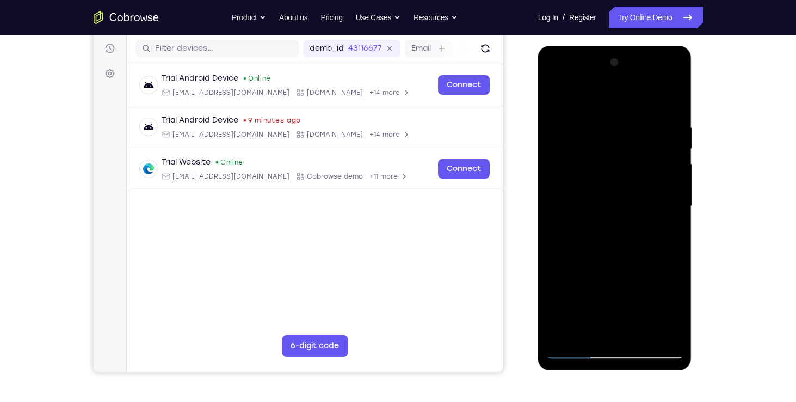
click at [631, 77] on div at bounding box center [614, 206] width 137 height 305
drag, startPoint x: 630, startPoint y: 200, endPoint x: 643, endPoint y: 75, distance: 125.8
click at [643, 75] on div at bounding box center [614, 206] width 137 height 305
drag, startPoint x: 630, startPoint y: 176, endPoint x: 621, endPoint y: 290, distance: 114.6
click at [621, 290] on div at bounding box center [614, 206] width 137 height 305
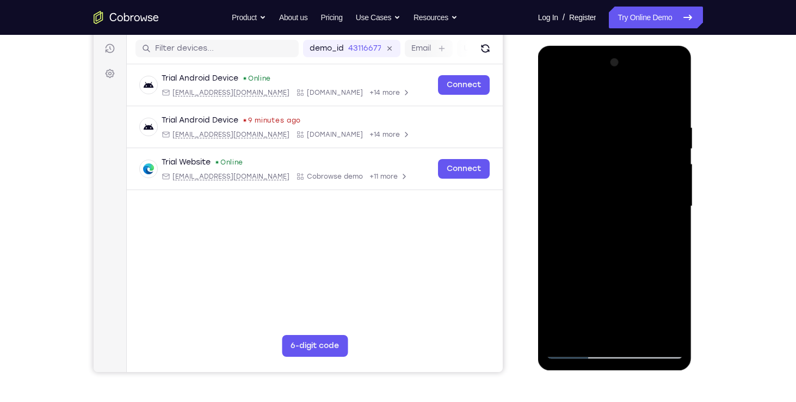
drag, startPoint x: 638, startPoint y: 142, endPoint x: 625, endPoint y: 299, distance: 157.9
click at [625, 299] on div at bounding box center [614, 206] width 137 height 305
drag, startPoint x: 635, startPoint y: 171, endPoint x: 627, endPoint y: 248, distance: 76.6
click at [627, 248] on div at bounding box center [614, 206] width 137 height 305
drag, startPoint x: 621, startPoint y: 292, endPoint x: 626, endPoint y: 258, distance: 34.2
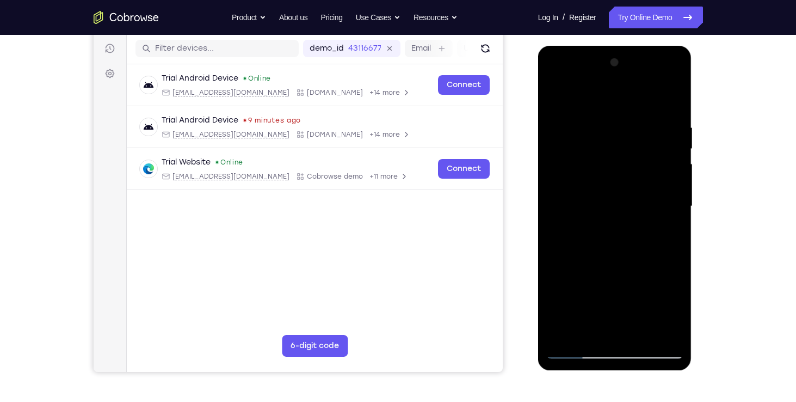
click at [626, 258] on div at bounding box center [614, 206] width 137 height 305
click at [574, 279] on div at bounding box center [614, 206] width 137 height 305
drag, startPoint x: 613, startPoint y: 299, endPoint x: 615, endPoint y: 251, distance: 47.9
click at [615, 251] on div at bounding box center [614, 206] width 137 height 305
drag, startPoint x: 613, startPoint y: 272, endPoint x: 619, endPoint y: 126, distance: 146.0
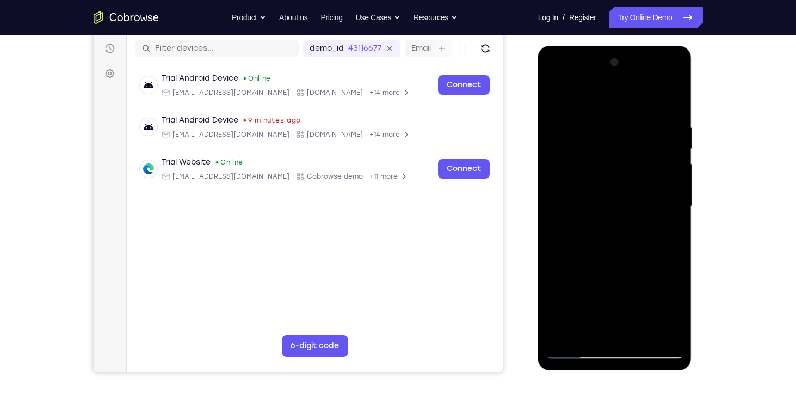
click at [619, 126] on div at bounding box center [614, 206] width 137 height 305
drag, startPoint x: 612, startPoint y: 241, endPoint x: 621, endPoint y: 80, distance: 160.8
click at [621, 80] on div at bounding box center [614, 206] width 137 height 305
drag, startPoint x: 621, startPoint y: 236, endPoint x: 634, endPoint y: 101, distance: 135.5
click at [634, 101] on div at bounding box center [614, 206] width 137 height 305
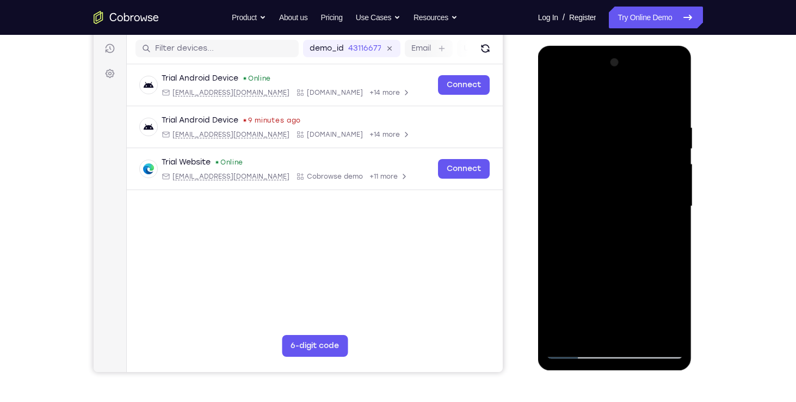
drag, startPoint x: 628, startPoint y: 221, endPoint x: 632, endPoint y: 132, distance: 88.8
click at [632, 132] on div at bounding box center [614, 206] width 137 height 305
click at [675, 152] on div at bounding box center [614, 206] width 137 height 305
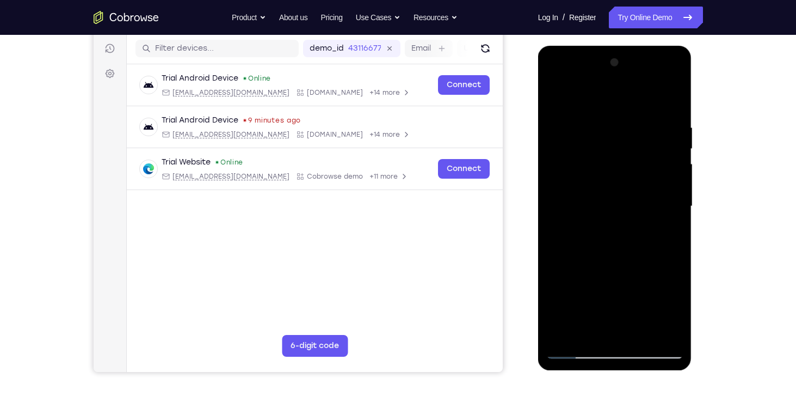
click at [675, 152] on div at bounding box center [614, 206] width 137 height 305
drag, startPoint x: 648, startPoint y: 237, endPoint x: 673, endPoint y: 90, distance: 149.0
click at [673, 90] on div at bounding box center [614, 206] width 137 height 305
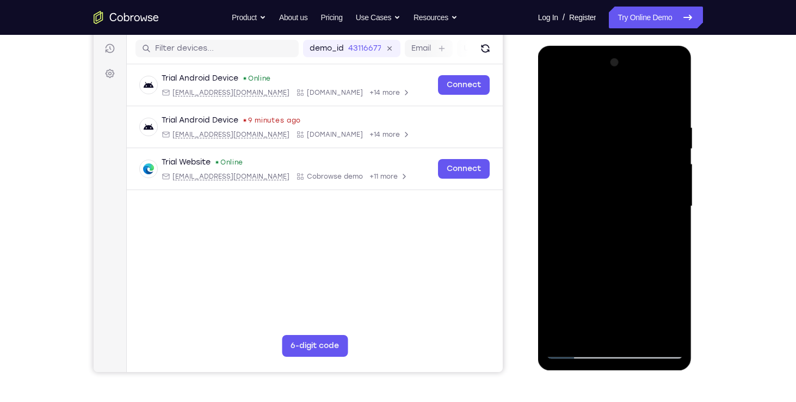
drag, startPoint x: 630, startPoint y: 261, endPoint x: 653, endPoint y: 120, distance: 142.9
click at [653, 120] on div at bounding box center [614, 206] width 137 height 305
drag, startPoint x: 635, startPoint y: 221, endPoint x: 632, endPoint y: 287, distance: 66.5
click at [632, 287] on div at bounding box center [614, 206] width 137 height 305
drag, startPoint x: 630, startPoint y: 239, endPoint x: 627, endPoint y: 269, distance: 30.6
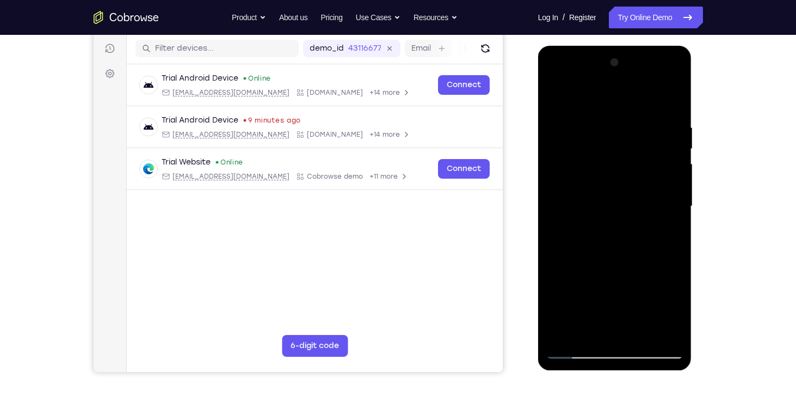
click at [627, 269] on div at bounding box center [614, 206] width 137 height 305
drag, startPoint x: 616, startPoint y: 295, endPoint x: 642, endPoint y: 110, distance: 187.4
click at [642, 110] on div at bounding box center [614, 206] width 137 height 305
drag, startPoint x: 629, startPoint y: 220, endPoint x: 636, endPoint y: 100, distance: 120.0
click at [636, 100] on div at bounding box center [614, 206] width 137 height 305
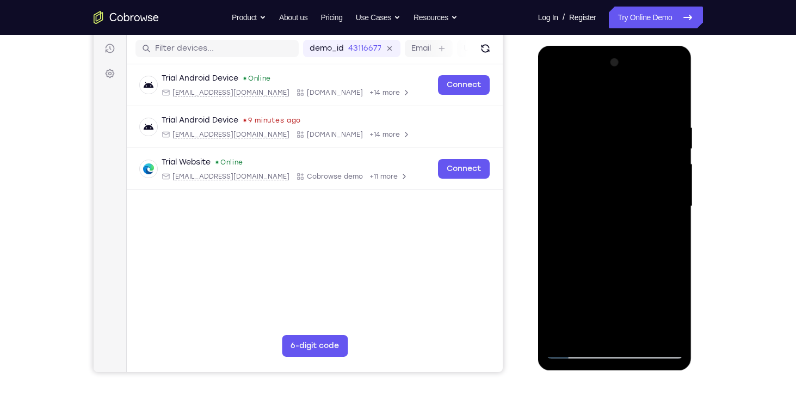
drag, startPoint x: 632, startPoint y: 219, endPoint x: 643, endPoint y: 96, distance: 122.9
click at [643, 96] on div at bounding box center [614, 206] width 137 height 305
drag, startPoint x: 639, startPoint y: 198, endPoint x: 641, endPoint y: 168, distance: 29.4
click at [641, 168] on div at bounding box center [614, 206] width 137 height 305
drag, startPoint x: 634, startPoint y: 317, endPoint x: 651, endPoint y: 195, distance: 123.7
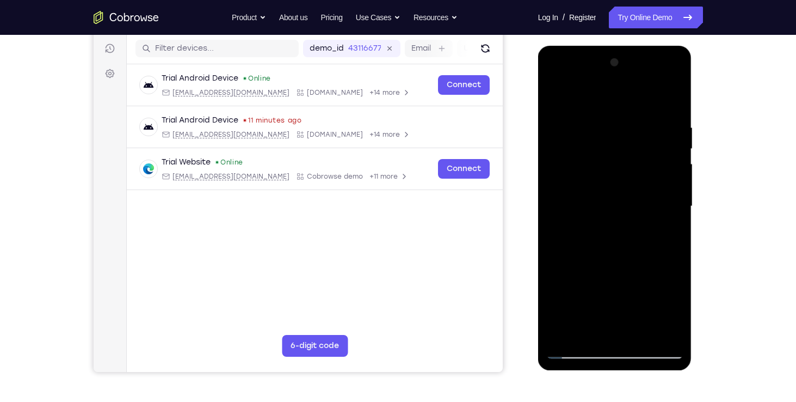
click at [651, 195] on div at bounding box center [614, 206] width 137 height 305
drag, startPoint x: 640, startPoint y: 267, endPoint x: 650, endPoint y: 199, distance: 68.7
click at [650, 199] on div at bounding box center [614, 206] width 137 height 305
click at [564, 305] on div at bounding box center [614, 206] width 137 height 305
drag, startPoint x: 614, startPoint y: 298, endPoint x: 614, endPoint y: 270, distance: 28.3
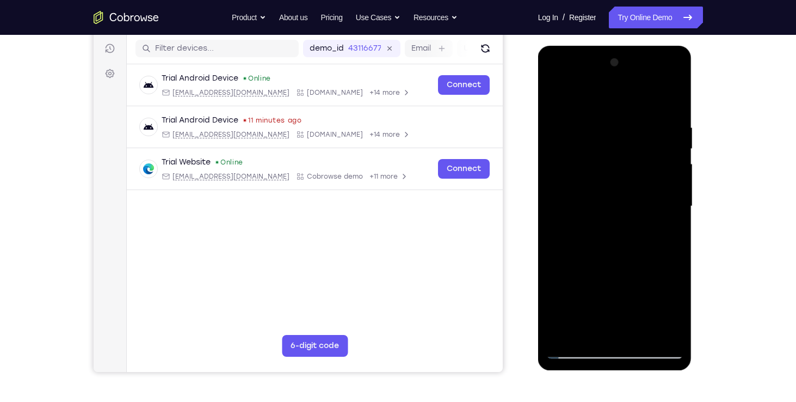
click at [614, 270] on div at bounding box center [614, 206] width 137 height 305
drag, startPoint x: 614, startPoint y: 298, endPoint x: 619, endPoint y: 273, distance: 25.4
click at [619, 273] on div at bounding box center [614, 206] width 137 height 305
drag, startPoint x: 624, startPoint y: 248, endPoint x: 622, endPoint y: 297, distance: 49.6
click at [622, 297] on div at bounding box center [614, 206] width 137 height 305
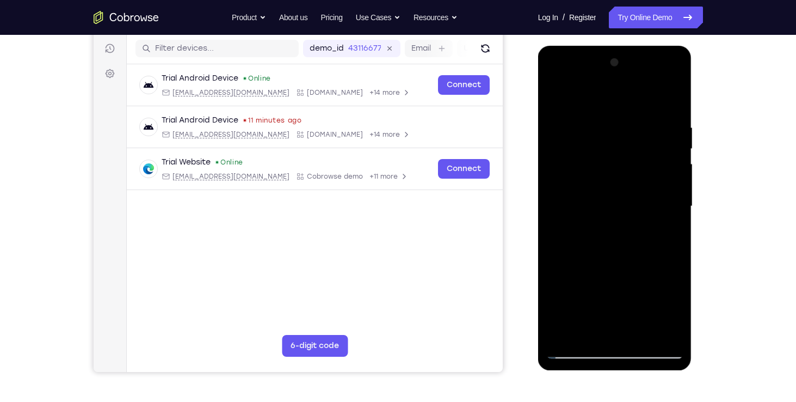
drag, startPoint x: 626, startPoint y: 237, endPoint x: 636, endPoint y: 118, distance: 119.6
click at [636, 118] on div at bounding box center [614, 206] width 137 height 305
drag, startPoint x: 620, startPoint y: 236, endPoint x: 637, endPoint y: 80, distance: 157.0
click at [637, 80] on div at bounding box center [614, 206] width 137 height 305
drag, startPoint x: 626, startPoint y: 221, endPoint x: 639, endPoint y: 69, distance: 152.4
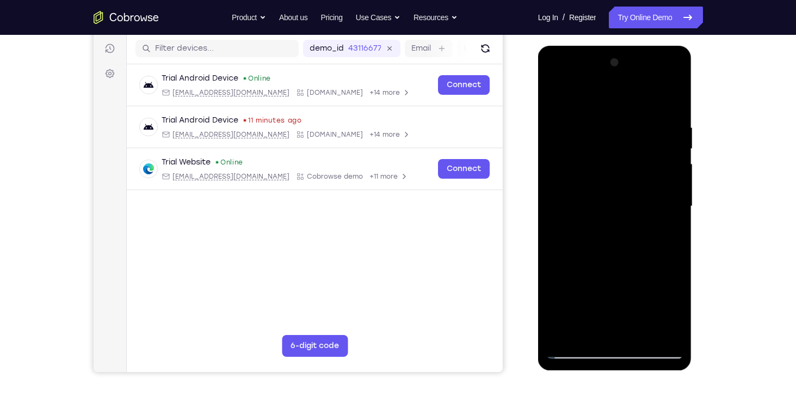
click at [639, 69] on div at bounding box center [614, 206] width 137 height 305
drag, startPoint x: 632, startPoint y: 138, endPoint x: 630, endPoint y: 204, distance: 65.4
click at [630, 204] on div at bounding box center [614, 206] width 137 height 305
drag, startPoint x: 630, startPoint y: 209, endPoint x: 651, endPoint y: 85, distance: 126.0
click at [651, 85] on div at bounding box center [614, 206] width 137 height 305
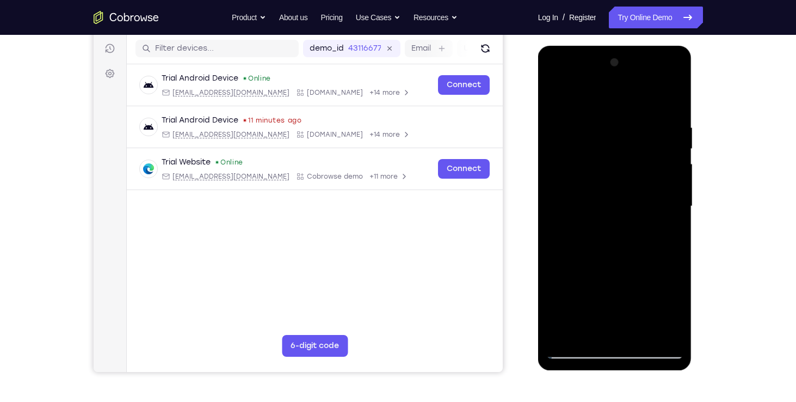
drag, startPoint x: 640, startPoint y: 204, endPoint x: 652, endPoint y: 95, distance: 109.5
click at [652, 95] on div at bounding box center [614, 206] width 137 height 305
click at [639, 335] on div at bounding box center [614, 206] width 137 height 305
click at [634, 179] on div at bounding box center [614, 206] width 137 height 305
click at [596, 273] on div at bounding box center [614, 206] width 137 height 305
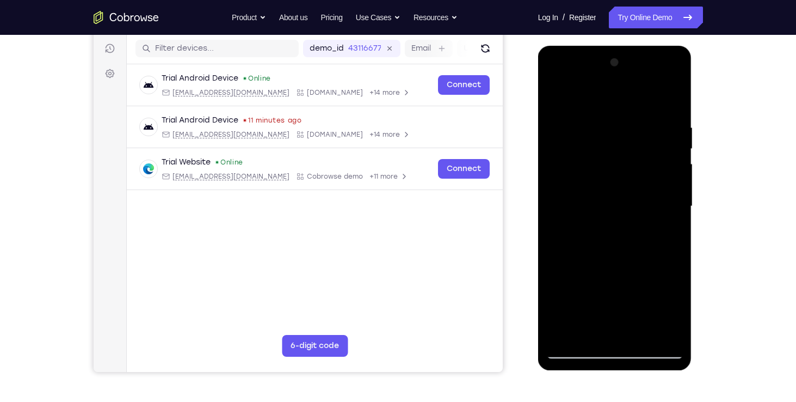
click at [595, 256] on div at bounding box center [614, 206] width 137 height 305
click at [614, 258] on div at bounding box center [614, 206] width 137 height 305
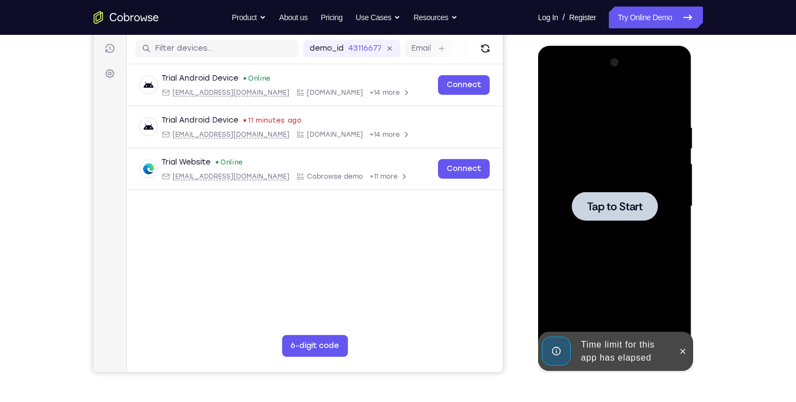
click at [617, 180] on div at bounding box center [614, 206] width 137 height 305
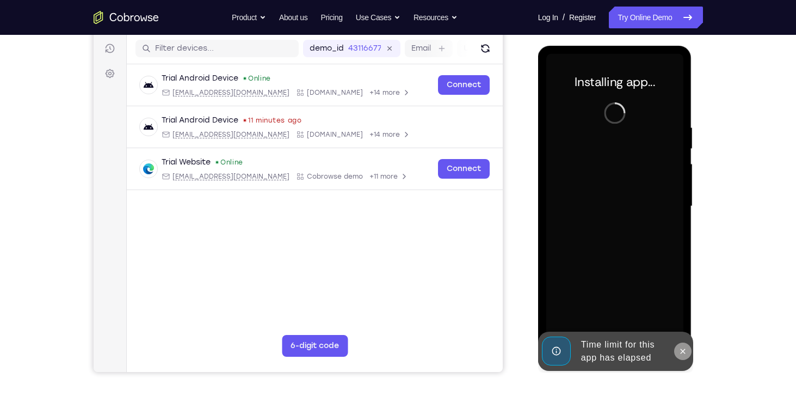
click at [680, 348] on icon at bounding box center [683, 351] width 9 height 9
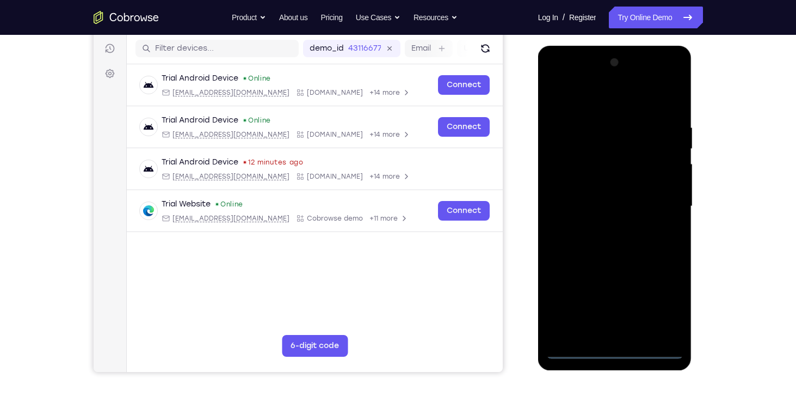
click at [608, 349] on div at bounding box center [614, 206] width 137 height 305
click at [663, 295] on div at bounding box center [614, 206] width 137 height 305
click at [600, 110] on div at bounding box center [614, 206] width 137 height 305
click at [664, 204] on div at bounding box center [614, 206] width 137 height 305
click at [601, 223] on div at bounding box center [614, 206] width 137 height 305
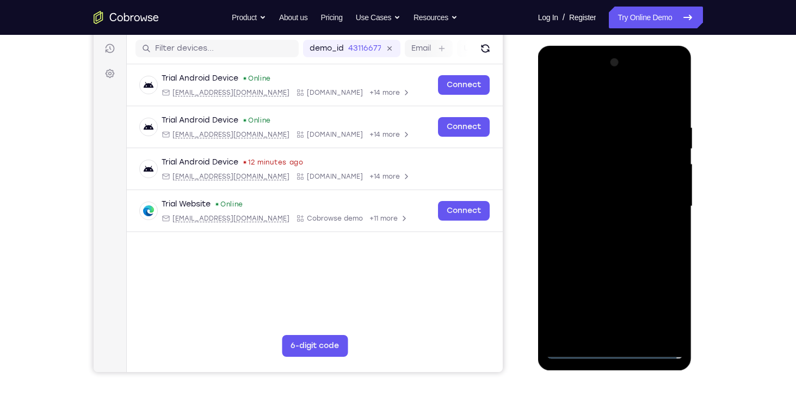
click at [632, 196] on div at bounding box center [614, 206] width 137 height 305
click at [621, 221] on div at bounding box center [614, 206] width 137 height 305
click at [630, 151] on div at bounding box center [614, 206] width 137 height 305
click at [609, 157] on div at bounding box center [614, 206] width 137 height 305
click at [642, 334] on div at bounding box center [614, 206] width 137 height 305
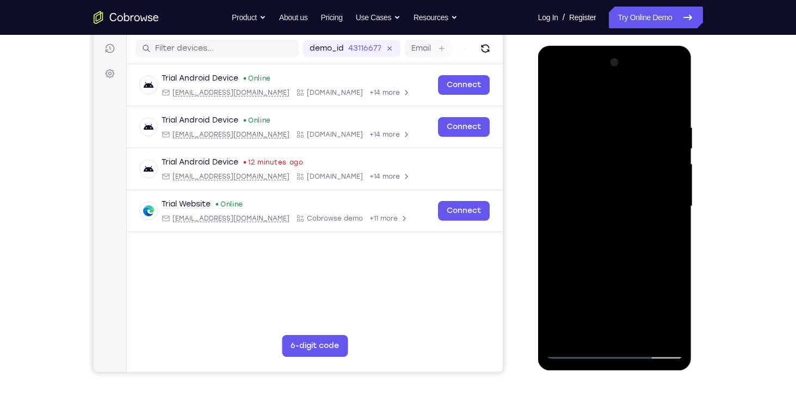
click at [614, 261] on div at bounding box center [614, 206] width 137 height 305
click at [632, 176] on div at bounding box center [614, 206] width 137 height 305
click at [592, 232] on div at bounding box center [614, 206] width 137 height 305
click at [615, 235] on div at bounding box center [614, 206] width 137 height 305
click at [673, 312] on div at bounding box center [614, 206] width 137 height 305
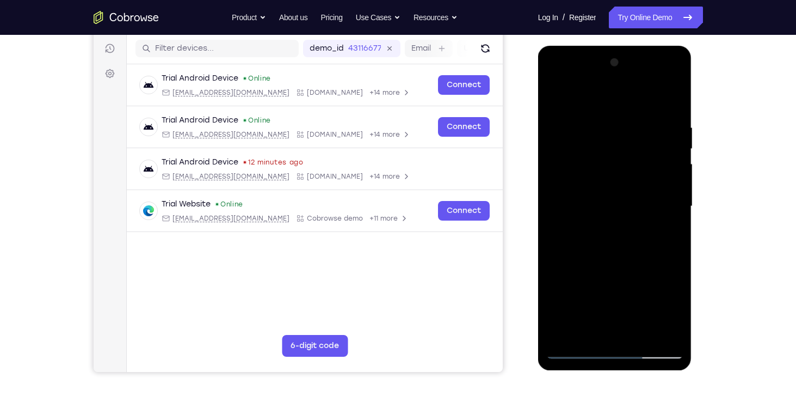
click at [651, 165] on div at bounding box center [614, 206] width 137 height 305
click at [612, 238] on div at bounding box center [614, 206] width 137 height 305
click at [634, 234] on div at bounding box center [614, 206] width 137 height 305
click at [605, 137] on div at bounding box center [614, 206] width 137 height 305
click at [609, 141] on div at bounding box center [614, 206] width 137 height 305
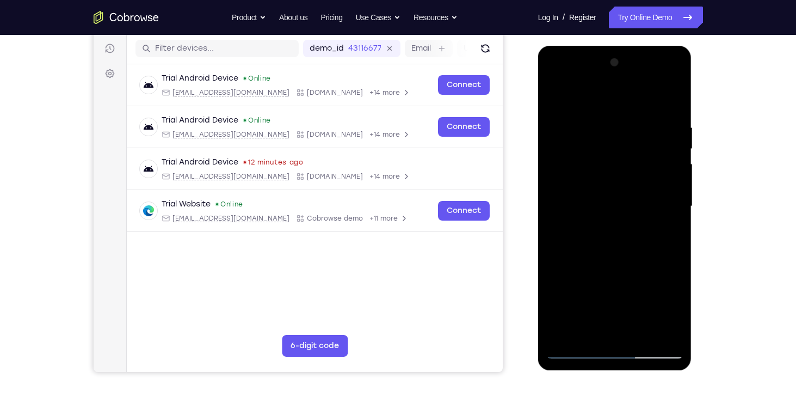
click at [599, 157] on div at bounding box center [614, 206] width 137 height 305
drag, startPoint x: 607, startPoint y: 236, endPoint x: 613, endPoint y: 126, distance: 110.7
click at [613, 126] on div at bounding box center [614, 206] width 137 height 305
click at [607, 234] on div at bounding box center [614, 206] width 137 height 305
click at [629, 235] on div at bounding box center [614, 206] width 137 height 305
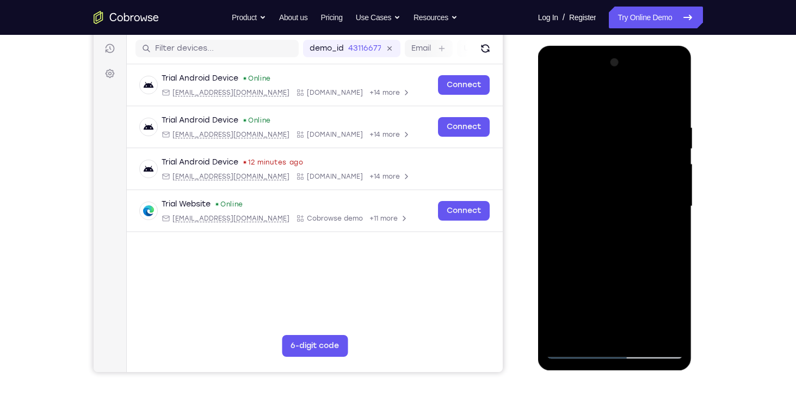
click at [588, 328] on div at bounding box center [614, 206] width 137 height 305
click at [645, 268] on div at bounding box center [614, 206] width 137 height 305
click at [588, 174] on div at bounding box center [614, 206] width 137 height 305
click at [555, 97] on div at bounding box center [614, 206] width 137 height 305
click at [560, 176] on div at bounding box center [614, 206] width 137 height 305
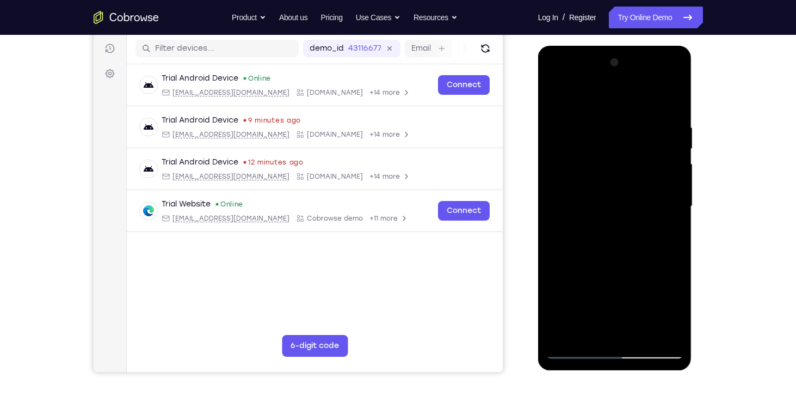
click at [571, 98] on div at bounding box center [614, 206] width 137 height 305
click at [611, 252] on div at bounding box center [614, 206] width 137 height 305
click at [572, 275] on div at bounding box center [614, 206] width 137 height 305
click at [674, 207] on div at bounding box center [614, 206] width 137 height 305
drag, startPoint x: 647, startPoint y: 255, endPoint x: 656, endPoint y: 217, distance: 39.6
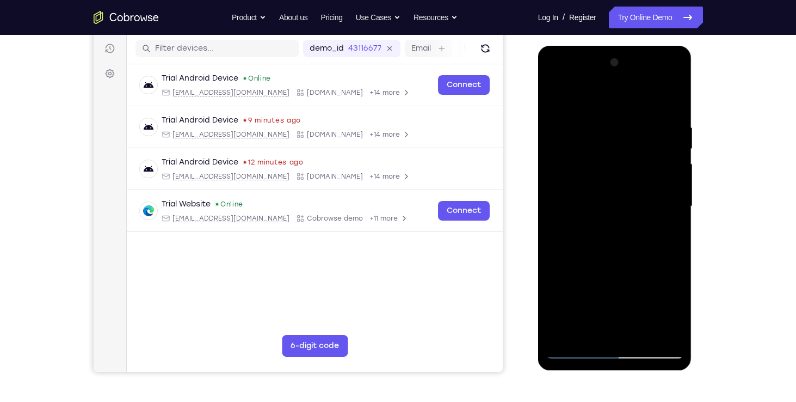
click at [656, 217] on div at bounding box center [614, 206] width 137 height 305
click at [675, 170] on div at bounding box center [614, 206] width 137 height 305
drag, startPoint x: 642, startPoint y: 243, endPoint x: 649, endPoint y: 130, distance: 112.9
click at [649, 130] on div at bounding box center [614, 206] width 137 height 305
click at [555, 97] on div at bounding box center [614, 206] width 137 height 305
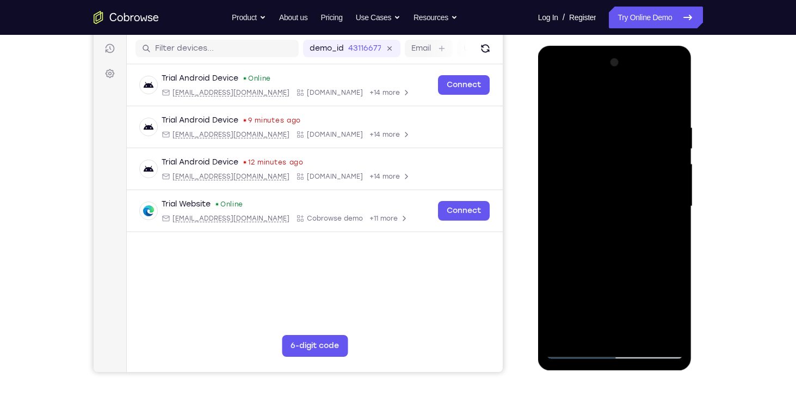
click at [606, 232] on div at bounding box center [614, 206] width 137 height 305
click at [675, 167] on div at bounding box center [614, 206] width 137 height 305
click at [555, 97] on div at bounding box center [614, 206] width 137 height 305
click at [656, 238] on div at bounding box center [614, 206] width 137 height 305
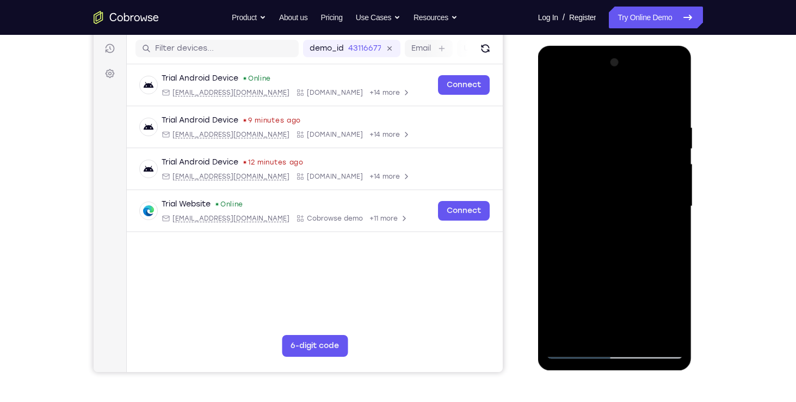
click at [676, 169] on div at bounding box center [614, 206] width 137 height 305
click at [556, 95] on div at bounding box center [614, 206] width 137 height 305
drag, startPoint x: 609, startPoint y: 267, endPoint x: 610, endPoint y: 194, distance: 73.5
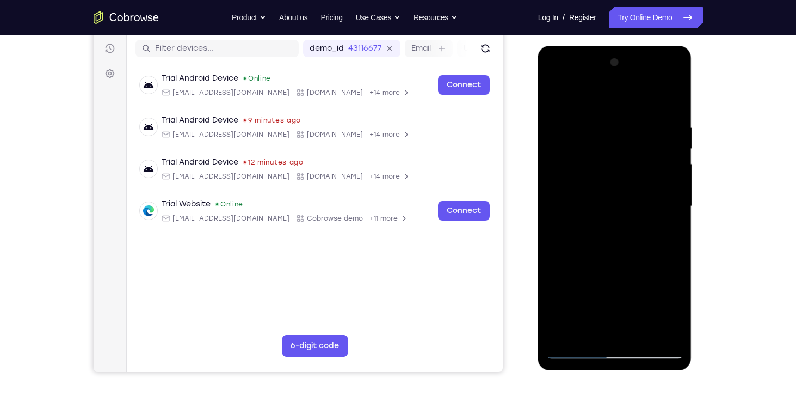
click at [610, 194] on div at bounding box center [614, 206] width 137 height 305
click at [577, 285] on div at bounding box center [614, 206] width 137 height 305
click at [573, 291] on div at bounding box center [614, 206] width 137 height 305
drag, startPoint x: 619, startPoint y: 185, endPoint x: 624, endPoint y: 115, distance: 70.4
click at [624, 115] on div at bounding box center [614, 206] width 137 height 305
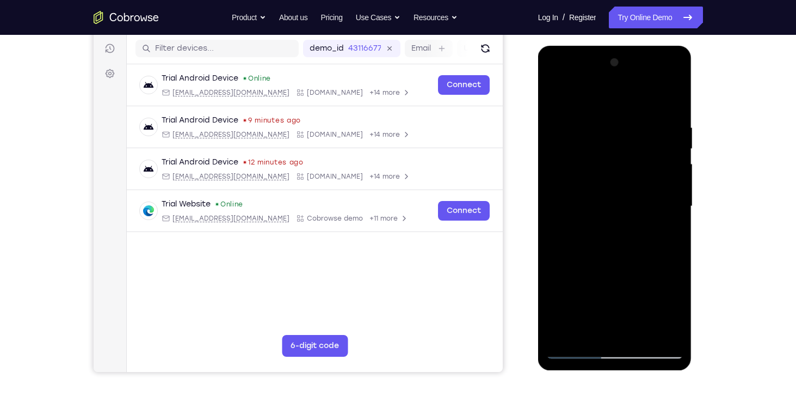
drag, startPoint x: 623, startPoint y: 215, endPoint x: 615, endPoint y: 141, distance: 75.0
click at [615, 141] on div at bounding box center [614, 206] width 137 height 305
drag, startPoint x: 606, startPoint y: 165, endPoint x: 613, endPoint y: 297, distance: 131.9
click at [613, 297] on div at bounding box center [614, 206] width 137 height 305
drag, startPoint x: 575, startPoint y: 127, endPoint x: 584, endPoint y: 206, distance: 79.4
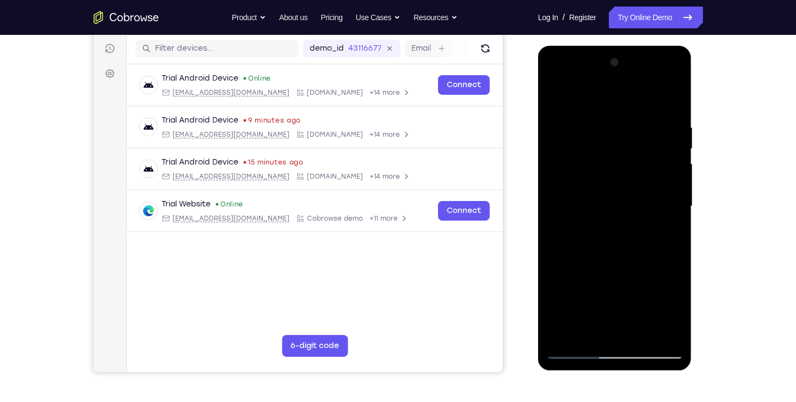
click at [584, 206] on div at bounding box center [614, 206] width 137 height 305
click at [558, 141] on div at bounding box center [614, 206] width 137 height 305
click at [553, 91] on div at bounding box center [614, 206] width 137 height 305
click at [555, 143] on div at bounding box center [614, 206] width 137 height 305
click at [599, 178] on div at bounding box center [614, 206] width 137 height 305
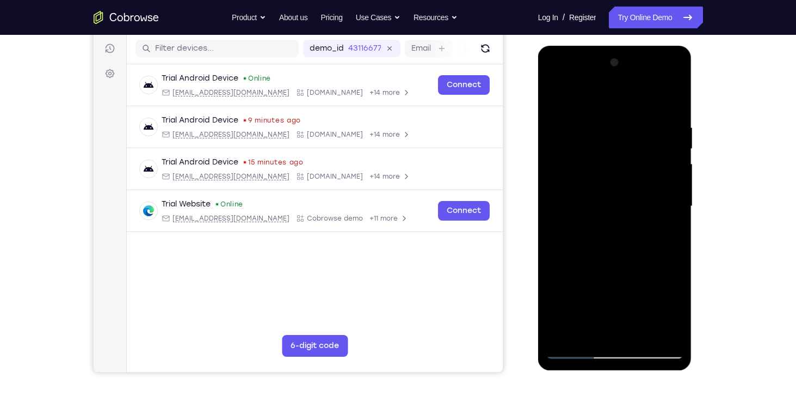
click at [560, 134] on div at bounding box center [614, 206] width 137 height 305
click at [558, 97] on div at bounding box center [614, 206] width 137 height 305
click at [556, 93] on div at bounding box center [614, 206] width 137 height 305
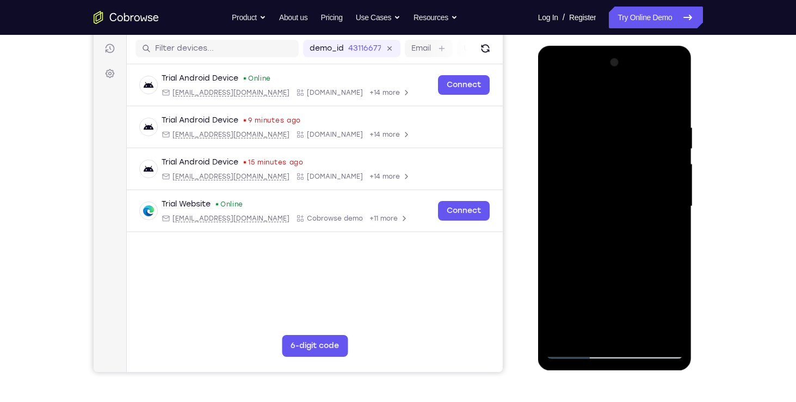
click at [556, 95] on div at bounding box center [614, 206] width 137 height 305
drag, startPoint x: 601, startPoint y: 159, endPoint x: 606, endPoint y: 265, distance: 105.7
click at [606, 265] on div at bounding box center [614, 206] width 137 height 305
click at [554, 95] on div at bounding box center [614, 206] width 137 height 305
click at [638, 331] on div at bounding box center [614, 206] width 137 height 305
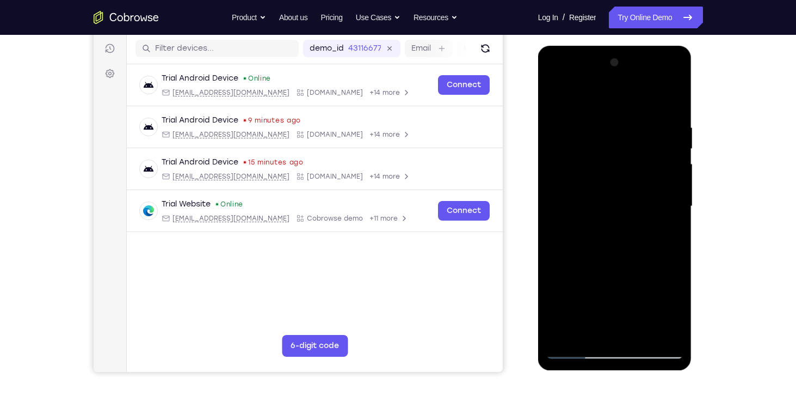
click at [593, 176] on div at bounding box center [614, 206] width 137 height 305
click at [571, 97] on div at bounding box center [614, 206] width 137 height 305
drag, startPoint x: 592, startPoint y: 223, endPoint x: 595, endPoint y: 167, distance: 56.1
click at [595, 167] on div at bounding box center [614, 206] width 137 height 305
click at [560, 139] on div at bounding box center [614, 206] width 137 height 305
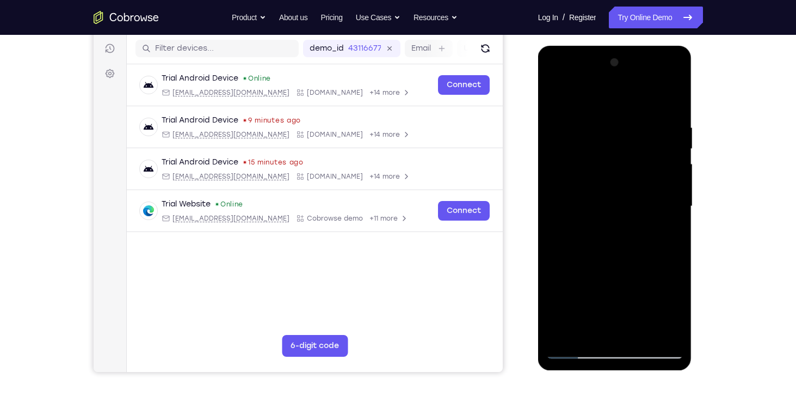
click at [669, 182] on div at bounding box center [614, 206] width 137 height 305
click at [562, 161] on div at bounding box center [614, 206] width 137 height 305
click at [673, 306] on div at bounding box center [614, 206] width 137 height 305
click at [670, 153] on div at bounding box center [614, 206] width 137 height 305
click at [658, 174] on div at bounding box center [614, 206] width 137 height 305
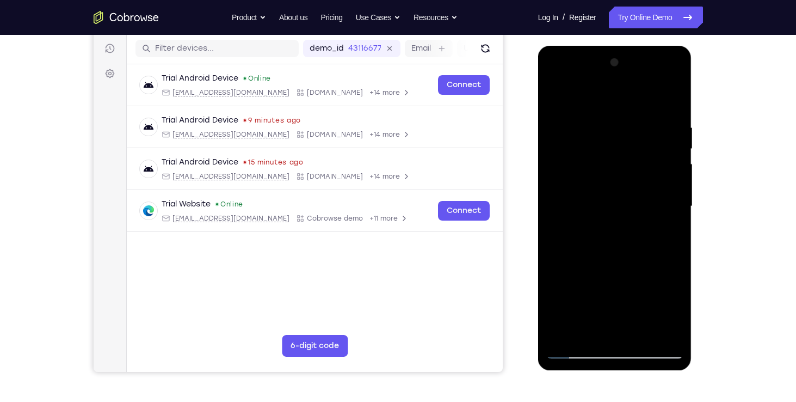
click at [658, 174] on div at bounding box center [614, 206] width 137 height 305
click at [662, 153] on div at bounding box center [614, 206] width 137 height 305
click at [667, 160] on div at bounding box center [614, 206] width 137 height 305
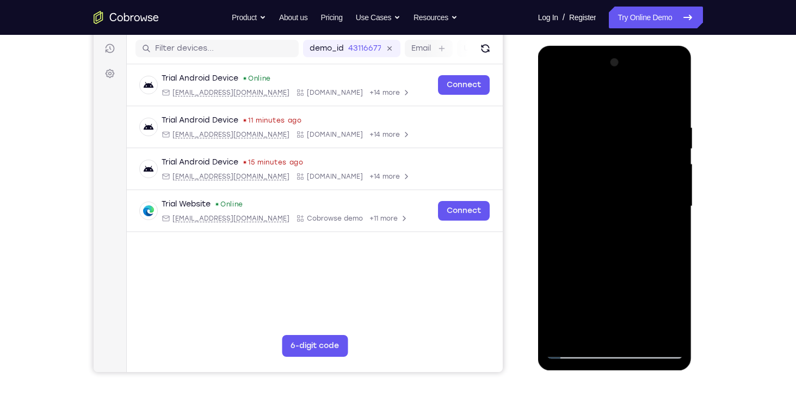
click at [667, 160] on div at bounding box center [614, 206] width 137 height 305
click at [675, 307] on div at bounding box center [614, 206] width 137 height 305
click at [663, 138] on div at bounding box center [614, 206] width 137 height 305
click at [666, 140] on div at bounding box center [614, 206] width 137 height 305
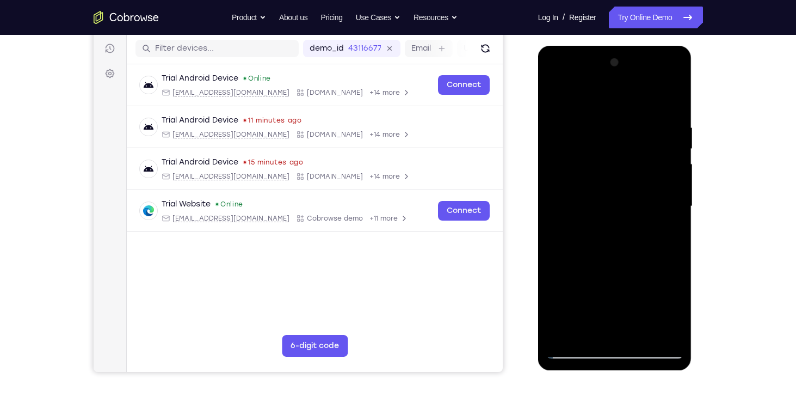
click at [666, 140] on div at bounding box center [614, 206] width 137 height 305
click at [672, 308] on div at bounding box center [614, 206] width 137 height 305
click at [671, 216] on div at bounding box center [614, 206] width 137 height 305
click at [666, 214] on div at bounding box center [614, 206] width 137 height 305
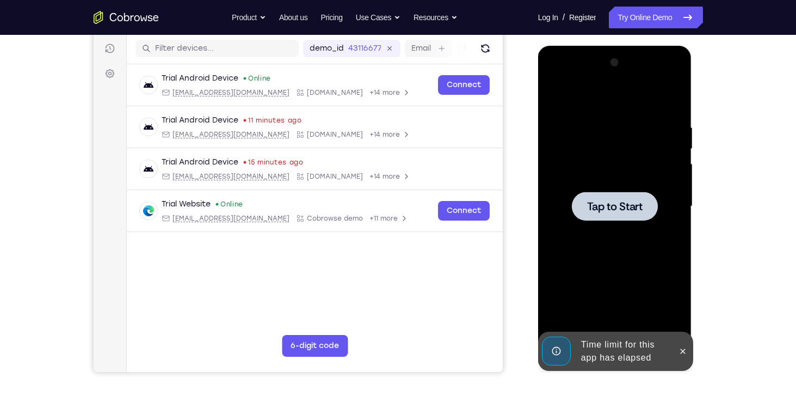
click at [648, 201] on div at bounding box center [615, 206] width 86 height 29
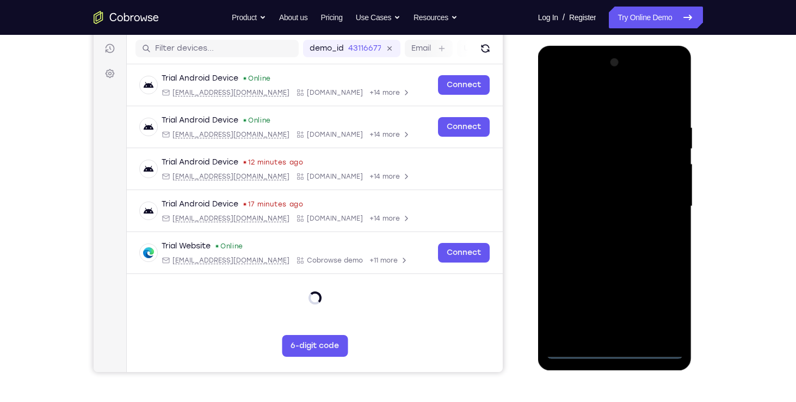
click at [610, 353] on div at bounding box center [614, 206] width 137 height 305
click at [661, 300] on div at bounding box center [614, 206] width 137 height 305
click at [606, 109] on div at bounding box center [614, 206] width 137 height 305
click at [659, 200] on div at bounding box center [614, 206] width 137 height 305
click at [607, 226] on div at bounding box center [614, 206] width 137 height 305
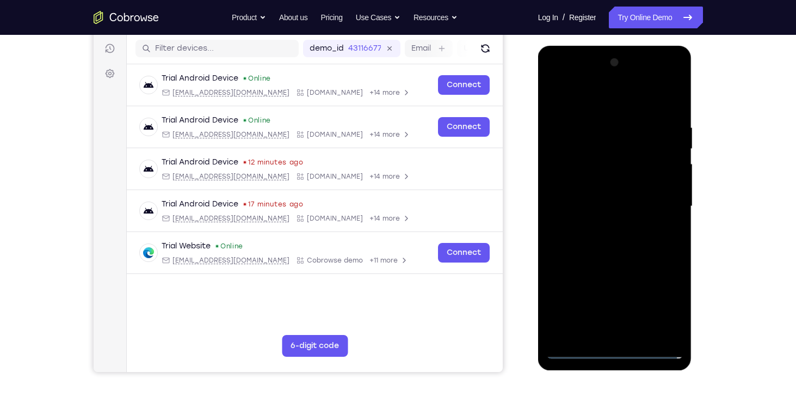
click at [613, 191] on div at bounding box center [614, 206] width 137 height 305
click at [612, 224] on div at bounding box center [614, 206] width 137 height 305
click at [618, 196] on div at bounding box center [614, 206] width 137 height 305
click at [617, 155] on div at bounding box center [614, 206] width 137 height 305
click at [606, 180] on div at bounding box center [614, 206] width 137 height 305
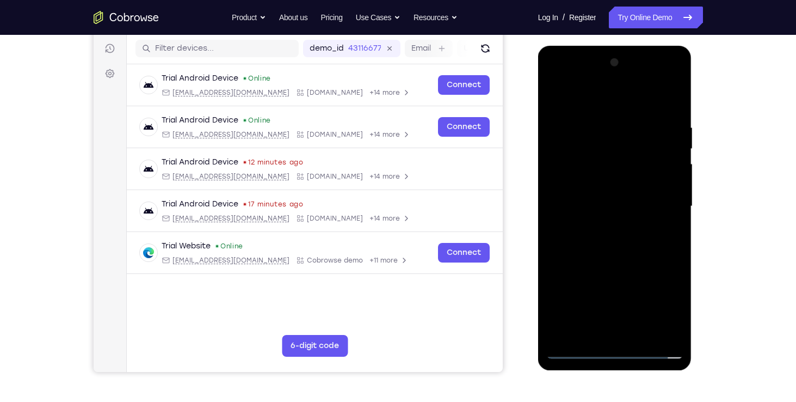
click at [601, 158] on div at bounding box center [614, 206] width 137 height 305
click at [600, 153] on div at bounding box center [614, 206] width 137 height 305
click at [618, 245] on div at bounding box center [614, 206] width 137 height 305
click at [575, 347] on div at bounding box center [614, 206] width 137 height 305
click at [597, 165] on div at bounding box center [614, 206] width 137 height 305
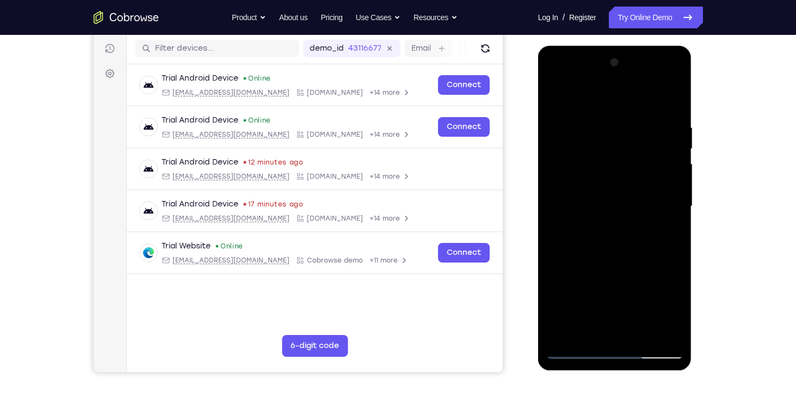
click at [673, 111] on div at bounding box center [614, 206] width 137 height 305
click at [640, 332] on div at bounding box center [614, 206] width 137 height 305
click at [618, 265] on div at bounding box center [614, 206] width 137 height 305
click at [596, 176] on div at bounding box center [614, 206] width 137 height 305
click at [608, 269] on div at bounding box center [614, 206] width 137 height 305
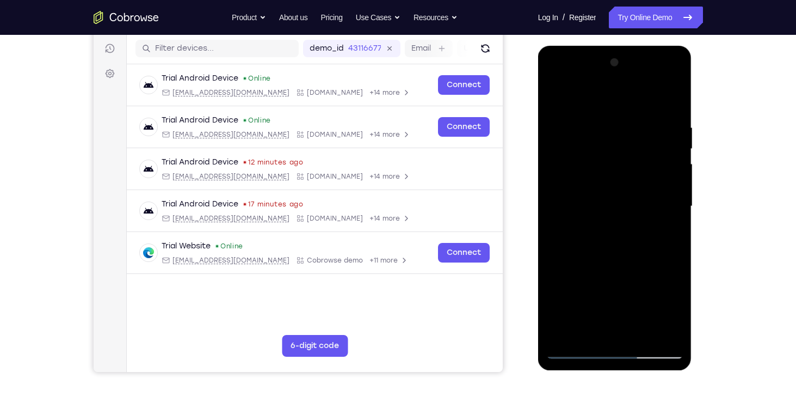
click at [640, 269] on div at bounding box center [614, 206] width 137 height 305
click at [623, 176] on div at bounding box center [614, 206] width 137 height 305
click at [654, 272] on div at bounding box center [614, 206] width 137 height 305
click at [672, 312] on div at bounding box center [614, 206] width 137 height 305
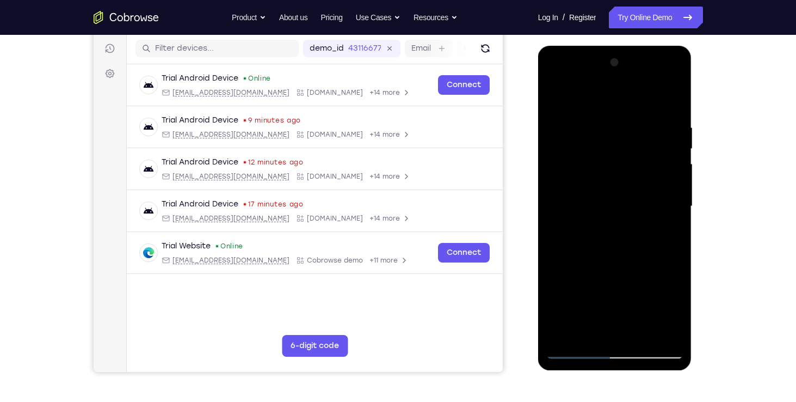
click at [672, 312] on div at bounding box center [614, 206] width 137 height 305
click at [678, 310] on div at bounding box center [614, 206] width 137 height 305
click at [585, 333] on div at bounding box center [614, 206] width 137 height 305
click at [571, 298] on div at bounding box center [614, 206] width 137 height 305
click at [639, 224] on div at bounding box center [614, 206] width 137 height 305
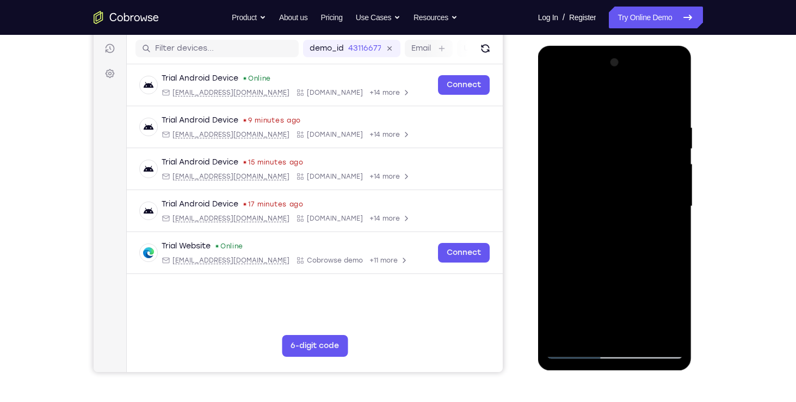
click at [558, 336] on div at bounding box center [614, 206] width 137 height 305
click at [666, 232] on div at bounding box center [614, 206] width 137 height 305
click at [555, 97] on div at bounding box center [614, 206] width 137 height 305
click at [575, 348] on div at bounding box center [614, 206] width 137 height 305
click at [556, 96] on div at bounding box center [614, 206] width 137 height 305
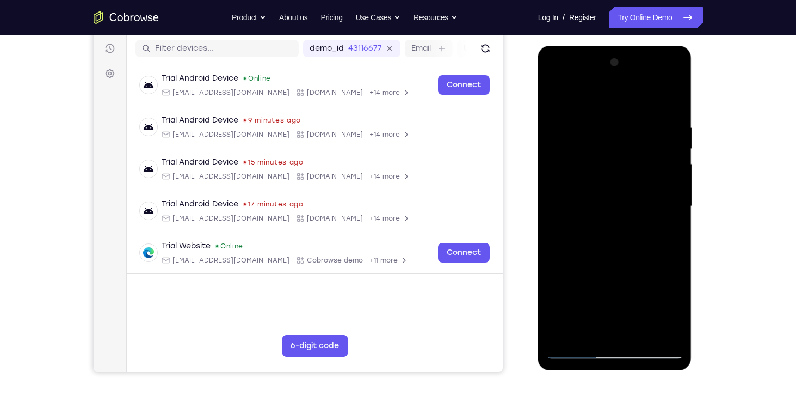
click at [556, 96] on div at bounding box center [614, 206] width 137 height 305
drag, startPoint x: 654, startPoint y: 224, endPoint x: 667, endPoint y: 186, distance: 40.3
click at [667, 186] on div at bounding box center [614, 206] width 137 height 305
click at [676, 213] on div at bounding box center [614, 206] width 137 height 305
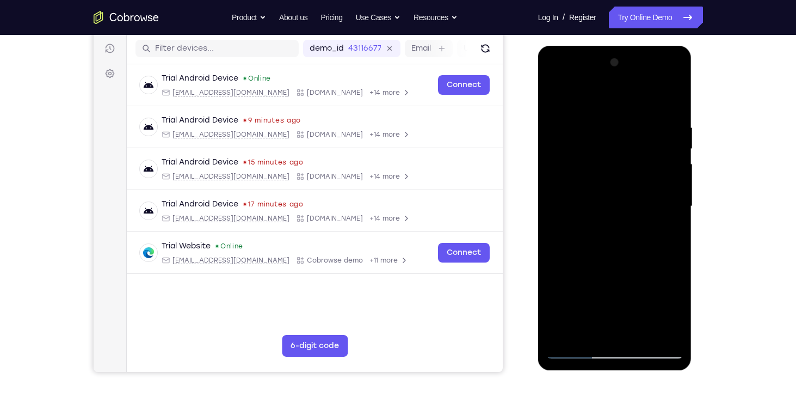
click at [676, 213] on div at bounding box center [614, 206] width 137 height 305
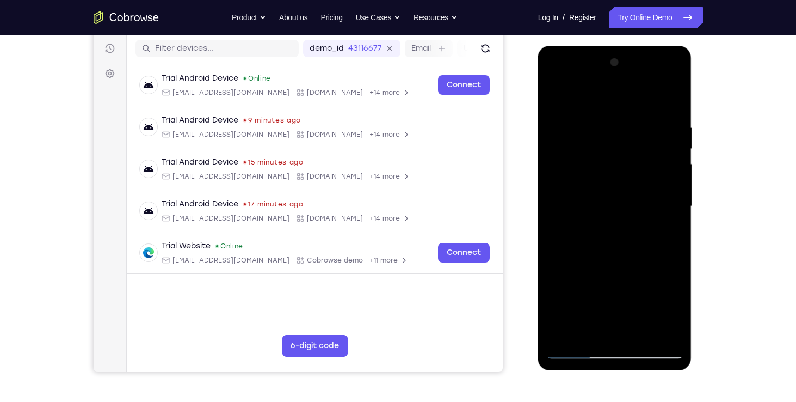
click at [676, 213] on div at bounding box center [614, 206] width 137 height 305
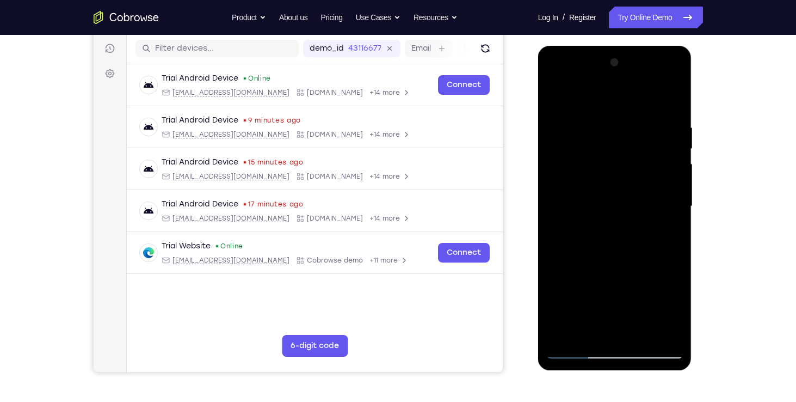
click at [676, 213] on div at bounding box center [614, 206] width 137 height 305
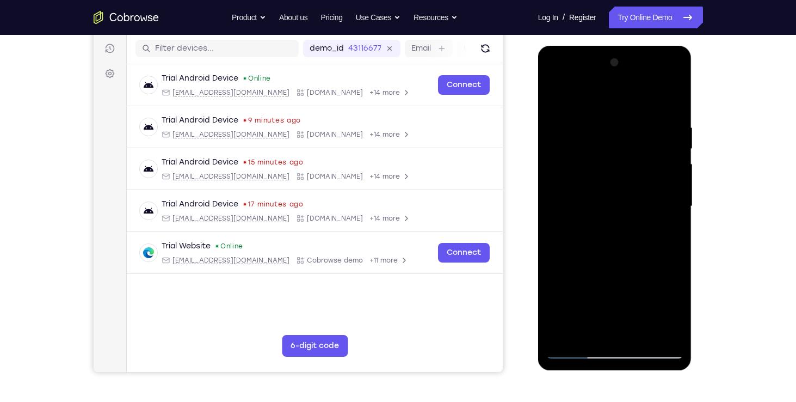
click at [676, 213] on div at bounding box center [614, 206] width 137 height 305
drag, startPoint x: 628, startPoint y: 278, endPoint x: 629, endPoint y: 137, distance: 140.4
click at [629, 137] on div at bounding box center [614, 206] width 137 height 305
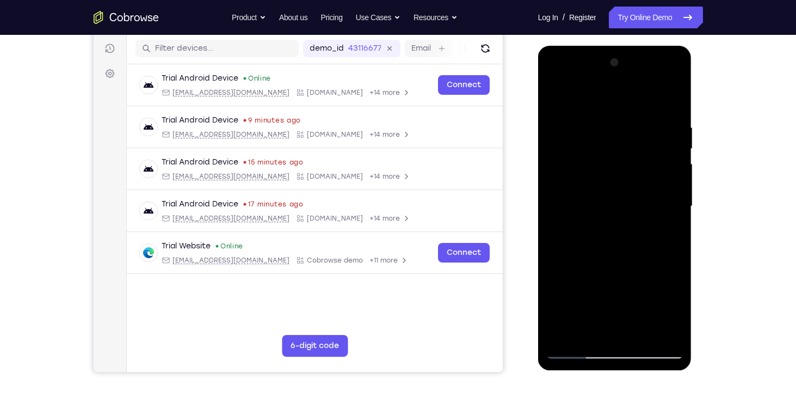
drag, startPoint x: 622, startPoint y: 231, endPoint x: 627, endPoint y: 82, distance: 149.2
click at [627, 82] on div at bounding box center [614, 206] width 137 height 305
drag, startPoint x: 624, startPoint y: 267, endPoint x: 630, endPoint y: 127, distance: 140.5
click at [630, 127] on div at bounding box center [614, 206] width 137 height 305
drag, startPoint x: 634, startPoint y: 276, endPoint x: 638, endPoint y: 163, distance: 113.3
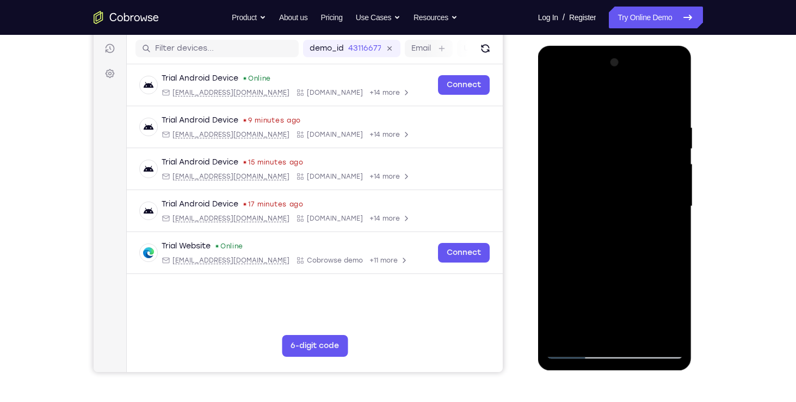
click at [638, 163] on div at bounding box center [614, 206] width 137 height 305
click at [678, 319] on div at bounding box center [614, 206] width 137 height 305
drag, startPoint x: 633, startPoint y: 270, endPoint x: 637, endPoint y: 133, distance: 137.2
click at [637, 133] on div at bounding box center [614, 206] width 137 height 305
drag, startPoint x: 637, startPoint y: 243, endPoint x: 642, endPoint y: 143, distance: 99.7
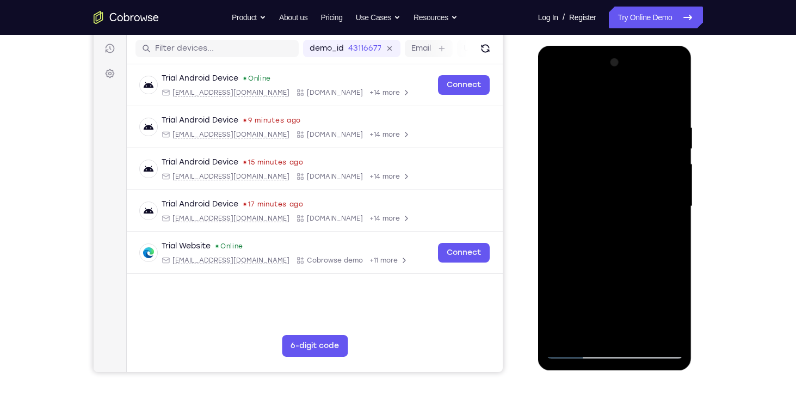
click at [642, 143] on div at bounding box center [614, 206] width 137 height 305
drag, startPoint x: 633, startPoint y: 248, endPoint x: 633, endPoint y: 72, distance: 176.3
click at [633, 72] on div at bounding box center [614, 206] width 137 height 305
drag, startPoint x: 639, startPoint y: 212, endPoint x: 647, endPoint y: 78, distance: 134.6
click at [647, 78] on div at bounding box center [614, 206] width 137 height 305
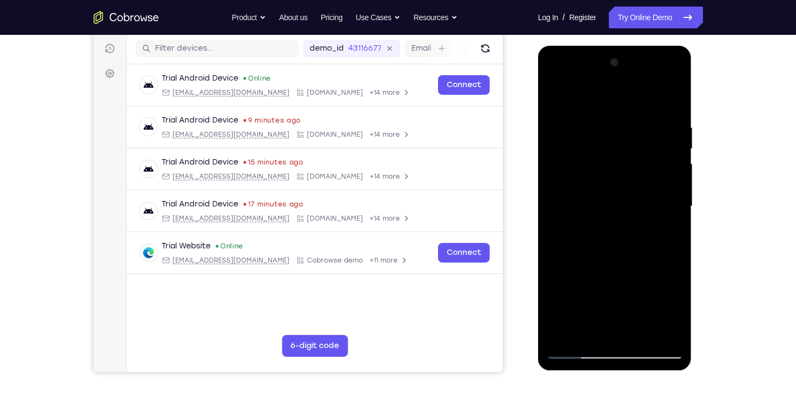
drag, startPoint x: 639, startPoint y: 229, endPoint x: 648, endPoint y: 81, distance: 148.3
click at [648, 81] on div at bounding box center [614, 206] width 137 height 305
drag, startPoint x: 645, startPoint y: 227, endPoint x: 646, endPoint y: 354, distance: 127.3
click at [646, 354] on div at bounding box center [614, 206] width 137 height 305
drag, startPoint x: 645, startPoint y: 193, endPoint x: 633, endPoint y: 332, distance: 139.8
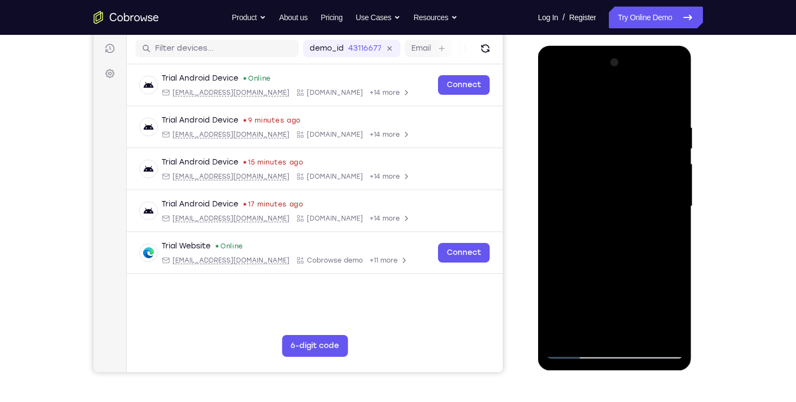
click at [633, 332] on div at bounding box center [614, 206] width 137 height 305
drag, startPoint x: 642, startPoint y: 165, endPoint x: 637, endPoint y: 260, distance: 95.4
click at [637, 260] on div at bounding box center [614, 206] width 137 height 305
click at [640, 332] on div at bounding box center [614, 206] width 137 height 305
click at [599, 173] on div at bounding box center [614, 206] width 137 height 305
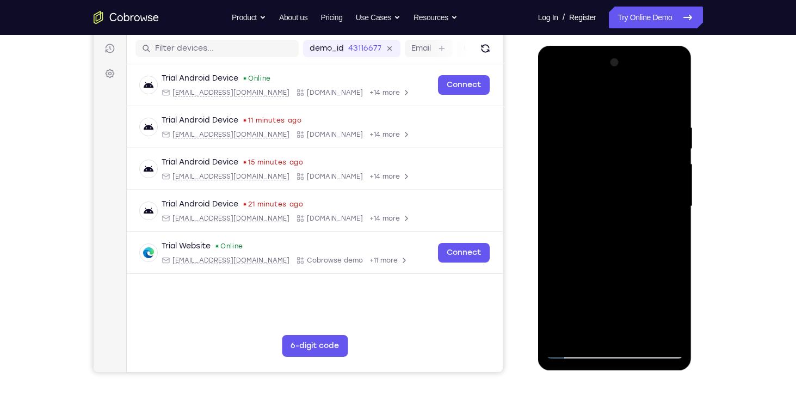
click at [621, 264] on div at bounding box center [614, 206] width 137 height 305
click at [662, 268] on div at bounding box center [614, 206] width 137 height 305
click at [585, 334] on div at bounding box center [614, 206] width 137 height 305
click at [643, 295] on div at bounding box center [614, 206] width 137 height 305
click at [578, 167] on div at bounding box center [614, 206] width 137 height 305
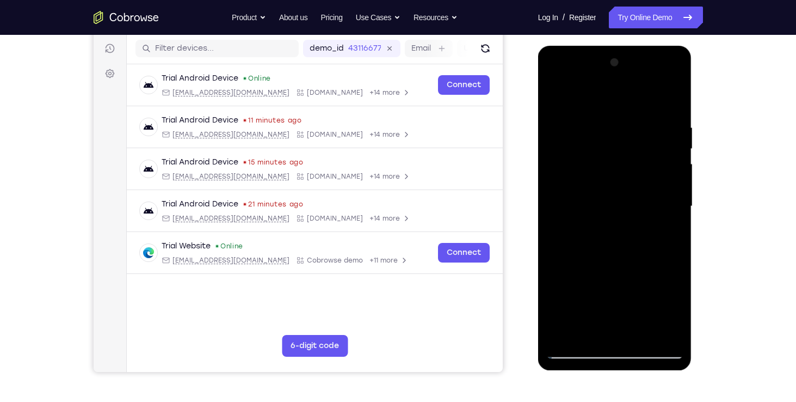
click at [601, 274] on div at bounding box center [614, 206] width 137 height 305
click at [556, 102] on div at bounding box center [614, 206] width 137 height 305
click at [558, 100] on div at bounding box center [614, 206] width 137 height 305
click at [551, 97] on div at bounding box center [614, 206] width 137 height 305
click at [555, 98] on div at bounding box center [614, 206] width 137 height 305
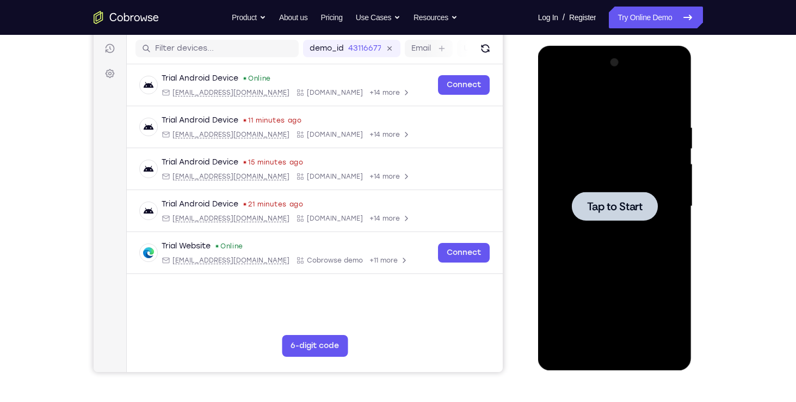
click at [613, 201] on span "Tap to Start" at bounding box center [615, 206] width 56 height 11
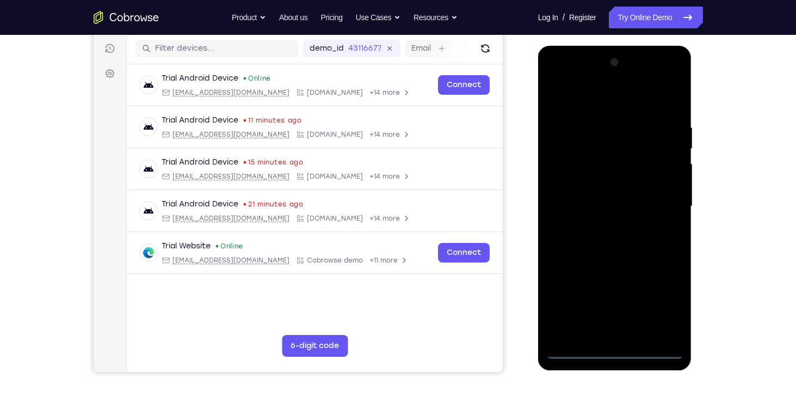
click at [613, 346] on div at bounding box center [614, 206] width 137 height 305
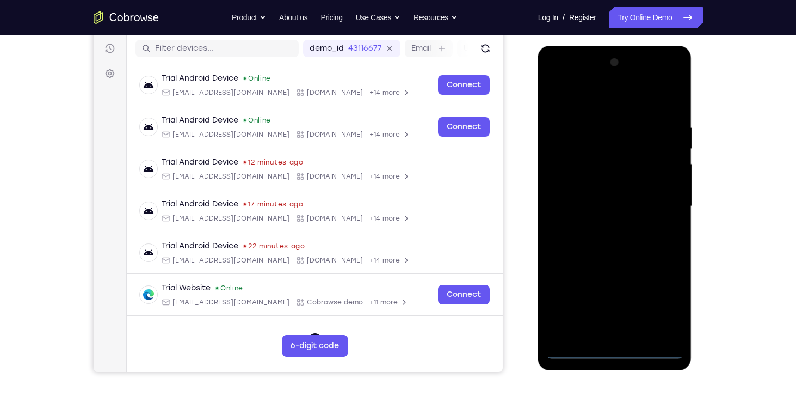
click at [615, 350] on div at bounding box center [614, 206] width 137 height 305
click at [672, 306] on div at bounding box center [614, 206] width 137 height 305
click at [624, 94] on div at bounding box center [614, 206] width 137 height 305
click at [660, 200] on div at bounding box center [614, 206] width 137 height 305
click at [600, 226] on div at bounding box center [614, 206] width 137 height 305
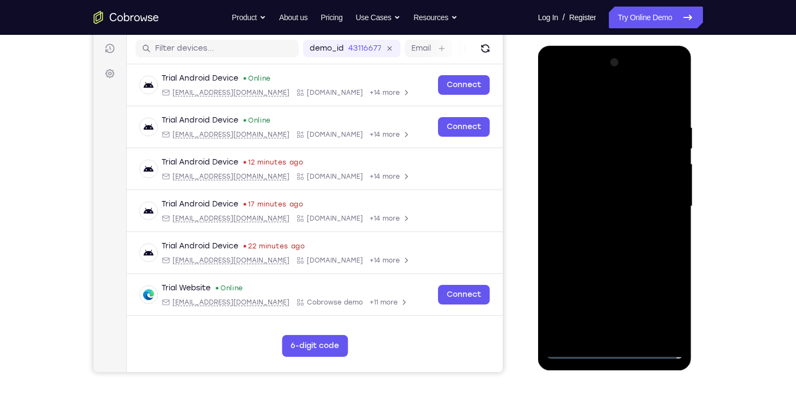
click at [611, 195] on div at bounding box center [614, 206] width 137 height 305
click at [607, 223] on div at bounding box center [614, 206] width 137 height 305
click at [625, 261] on div at bounding box center [614, 206] width 137 height 305
click at [615, 151] on div at bounding box center [614, 206] width 137 height 305
click at [599, 158] on div at bounding box center [614, 206] width 137 height 305
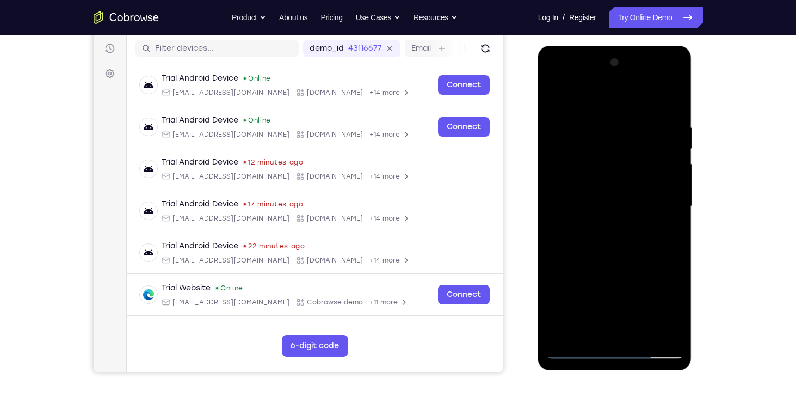
click at [620, 250] on div at bounding box center [614, 206] width 137 height 305
click at [590, 114] on div at bounding box center [614, 206] width 137 height 305
click at [669, 101] on div at bounding box center [614, 206] width 137 height 305
click at [640, 335] on div at bounding box center [614, 206] width 137 height 305
click at [613, 262] on div at bounding box center [614, 206] width 137 height 305
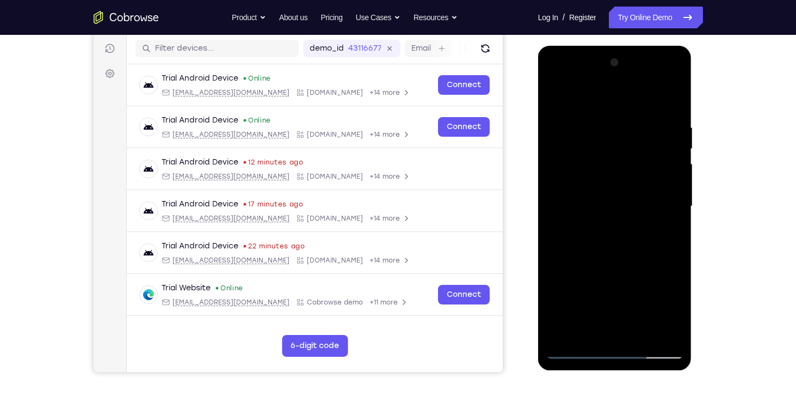
click at [606, 176] on div at bounding box center [614, 206] width 137 height 305
click at [601, 269] on div at bounding box center [614, 206] width 137 height 305
click at [661, 268] on div at bounding box center [614, 206] width 137 height 305
click at [587, 332] on div at bounding box center [614, 206] width 137 height 305
click at [646, 270] on div at bounding box center [614, 206] width 137 height 305
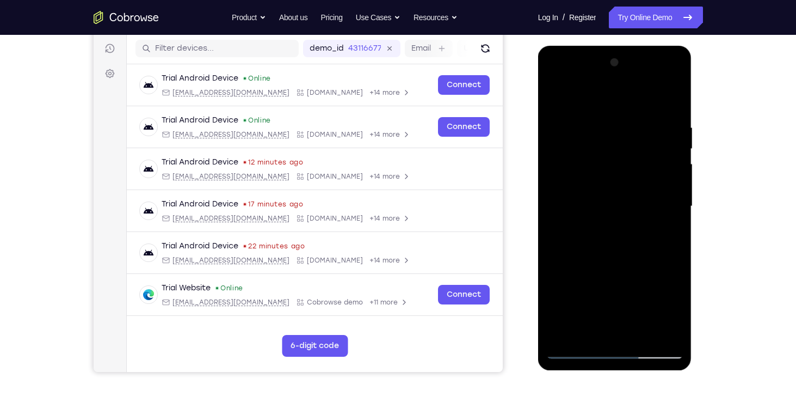
click at [615, 167] on div at bounding box center [614, 206] width 137 height 305
click at [641, 274] on div at bounding box center [614, 206] width 137 height 305
click at [675, 314] on div at bounding box center [614, 206] width 137 height 305
click at [558, 103] on div at bounding box center [614, 206] width 137 height 305
click at [556, 95] on div at bounding box center [614, 206] width 137 height 305
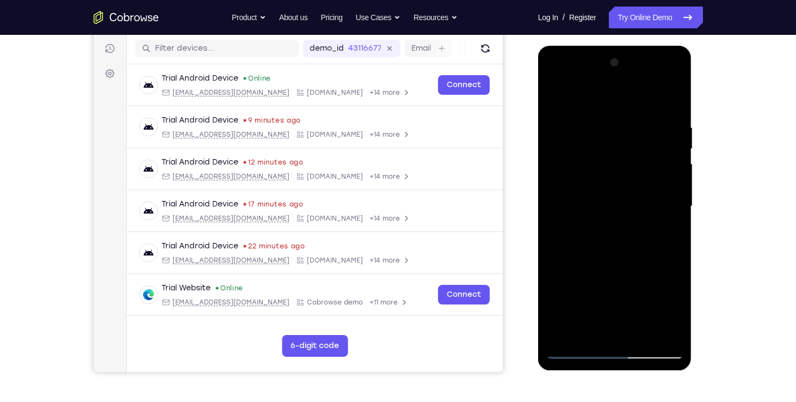
drag, startPoint x: 625, startPoint y: 294, endPoint x: 639, endPoint y: 239, distance: 56.8
click at [639, 239] on div at bounding box center [614, 206] width 137 height 305
drag, startPoint x: 636, startPoint y: 257, endPoint x: 644, endPoint y: 149, distance: 108.1
click at [644, 149] on div at bounding box center [614, 206] width 137 height 305
drag, startPoint x: 636, startPoint y: 230, endPoint x: 640, endPoint y: 119, distance: 111.6
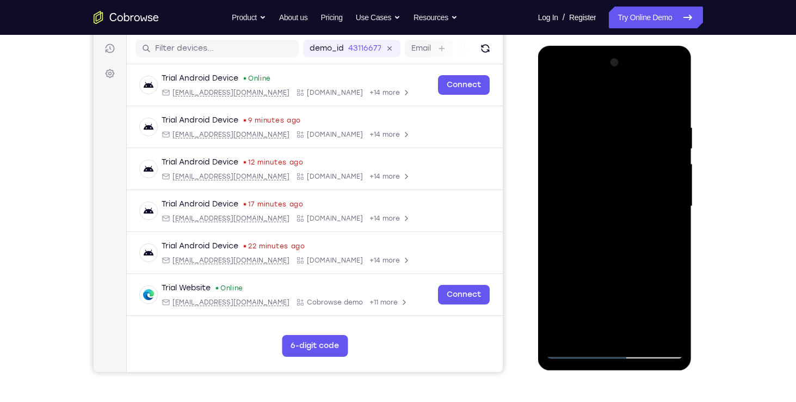
click at [640, 119] on div at bounding box center [614, 206] width 137 height 305
drag, startPoint x: 636, startPoint y: 228, endPoint x: 644, endPoint y: 110, distance: 117.8
click at [644, 110] on div at bounding box center [614, 206] width 137 height 305
drag, startPoint x: 637, startPoint y: 202, endPoint x: 641, endPoint y: 98, distance: 104.0
click at [641, 98] on div at bounding box center [614, 206] width 137 height 305
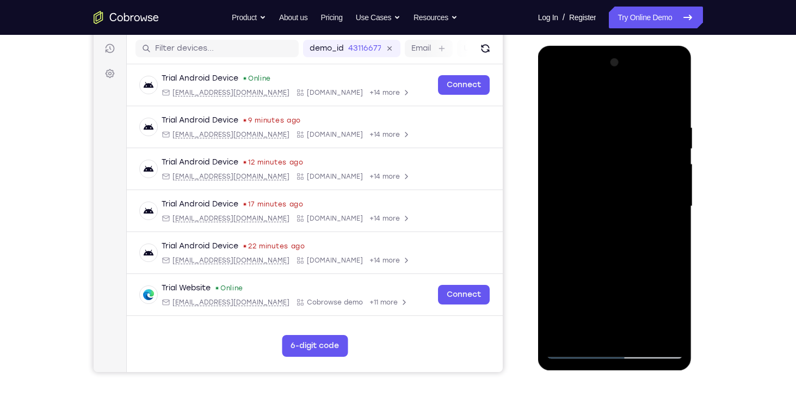
drag, startPoint x: 629, startPoint y: 239, endPoint x: 632, endPoint y: 139, distance: 100.2
click at [632, 139] on div at bounding box center [614, 206] width 137 height 305
drag, startPoint x: 636, startPoint y: 226, endPoint x: 637, endPoint y: 141, distance: 84.9
click at [637, 141] on div at bounding box center [614, 206] width 137 height 305
click at [637, 332] on div at bounding box center [614, 206] width 137 height 305
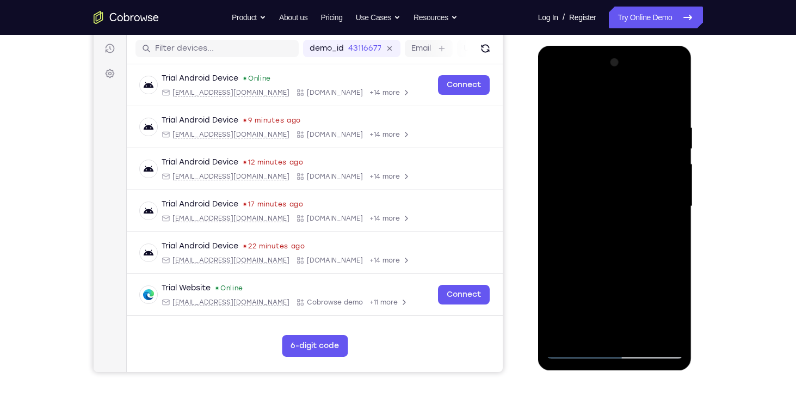
click at [611, 179] on div at bounding box center [614, 206] width 137 height 305
click at [608, 330] on div at bounding box center [614, 206] width 137 height 305
click at [599, 161] on div at bounding box center [614, 206] width 137 height 305
click at [593, 267] on div at bounding box center [614, 206] width 137 height 305
click at [618, 269] on div at bounding box center [614, 206] width 137 height 305
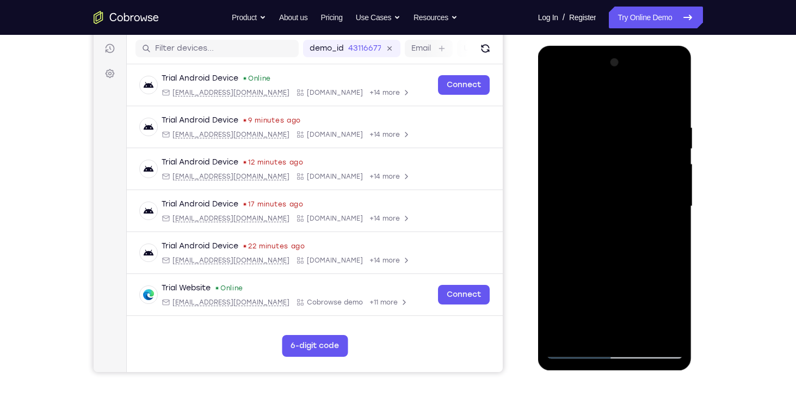
click at [587, 326] on div at bounding box center [614, 206] width 137 height 305
click at [558, 271] on div at bounding box center [614, 206] width 137 height 305
click at [602, 173] on div at bounding box center [614, 206] width 137 height 305
click at [551, 101] on div at bounding box center [614, 206] width 137 height 305
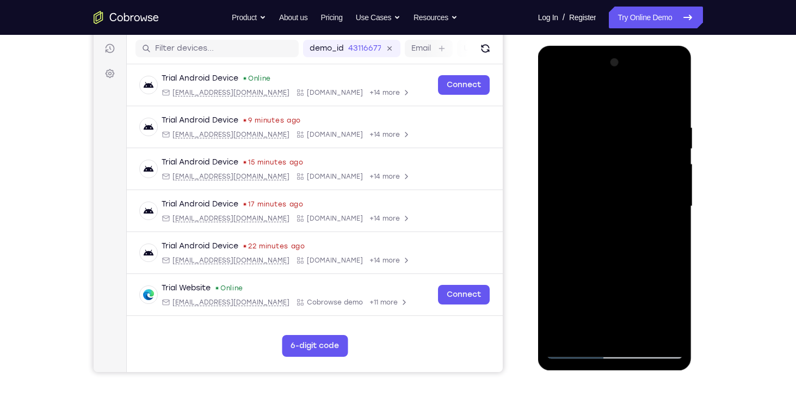
click at [594, 171] on div at bounding box center [614, 206] width 137 height 305
click at [556, 98] on div at bounding box center [614, 206] width 137 height 305
click at [558, 97] on div at bounding box center [614, 206] width 137 height 305
drag, startPoint x: 613, startPoint y: 286, endPoint x: 633, endPoint y: 113, distance: 173.7
click at [633, 113] on div at bounding box center [614, 206] width 137 height 305
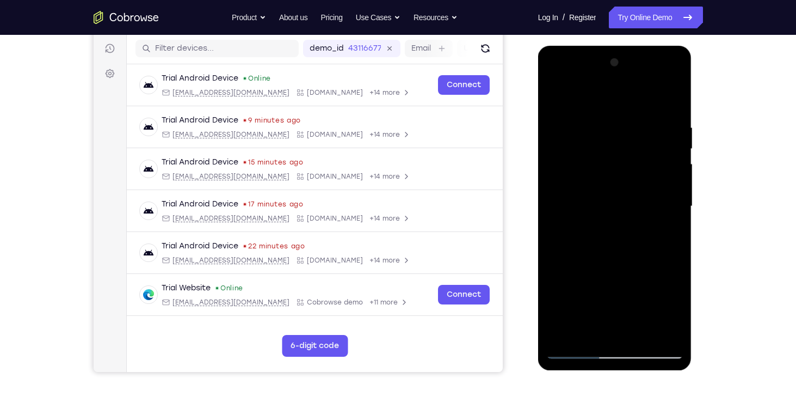
click at [675, 321] on div at bounding box center [614, 206] width 137 height 305
drag, startPoint x: 608, startPoint y: 267, endPoint x: 621, endPoint y: 136, distance: 131.8
click at [621, 136] on div at bounding box center [614, 206] width 137 height 305
drag, startPoint x: 625, startPoint y: 251, endPoint x: 623, endPoint y: 145, distance: 105.6
click at [623, 145] on div at bounding box center [614, 206] width 137 height 305
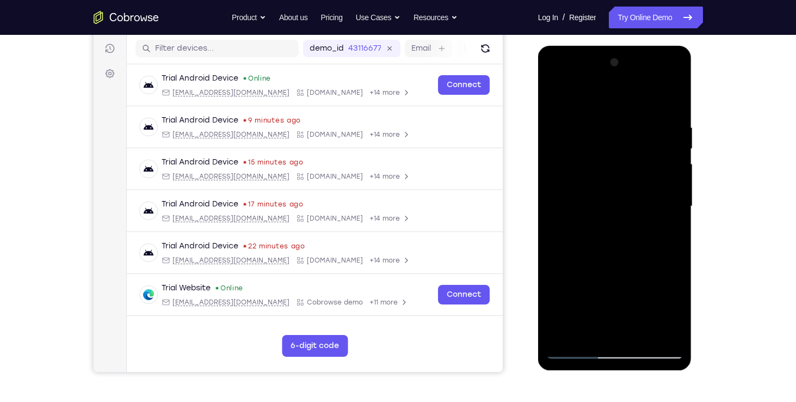
drag, startPoint x: 623, startPoint y: 260, endPoint x: 626, endPoint y: 216, distance: 43.7
click at [626, 216] on div at bounding box center [614, 206] width 137 height 305
click at [665, 263] on div at bounding box center [614, 206] width 137 height 305
drag, startPoint x: 620, startPoint y: 267, endPoint x: 623, endPoint y: 167, distance: 99.6
click at [623, 167] on div at bounding box center [614, 206] width 137 height 305
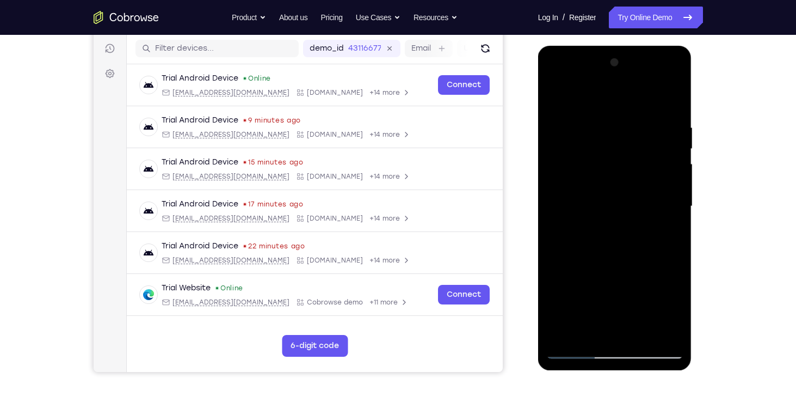
drag, startPoint x: 620, startPoint y: 230, endPoint x: 648, endPoint y: 159, distance: 75.3
click at [648, 159] on div at bounding box center [614, 206] width 137 height 305
drag, startPoint x: 635, startPoint y: 266, endPoint x: 644, endPoint y: 211, distance: 55.7
click at [644, 211] on div at bounding box center [614, 206] width 137 height 305
drag, startPoint x: 633, startPoint y: 242, endPoint x: 636, endPoint y: 121, distance: 120.3
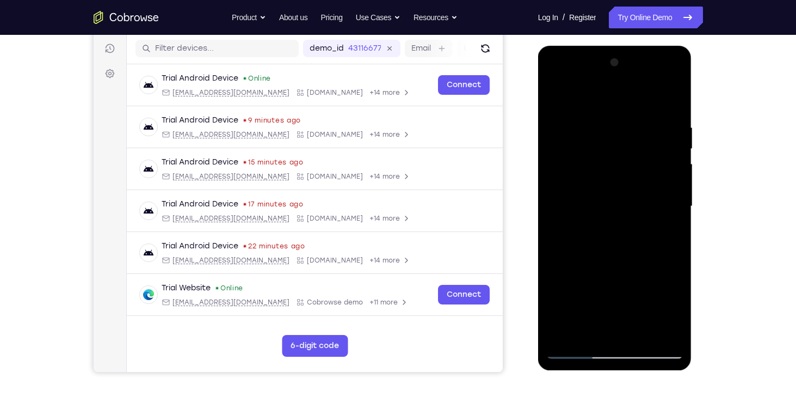
click at [636, 121] on div at bounding box center [614, 206] width 137 height 305
drag, startPoint x: 625, startPoint y: 243, endPoint x: 628, endPoint y: 188, distance: 55.0
click at [628, 188] on div at bounding box center [614, 206] width 137 height 305
drag, startPoint x: 628, startPoint y: 223, endPoint x: 640, endPoint y: 88, distance: 135.5
click at [640, 88] on div at bounding box center [614, 206] width 137 height 305
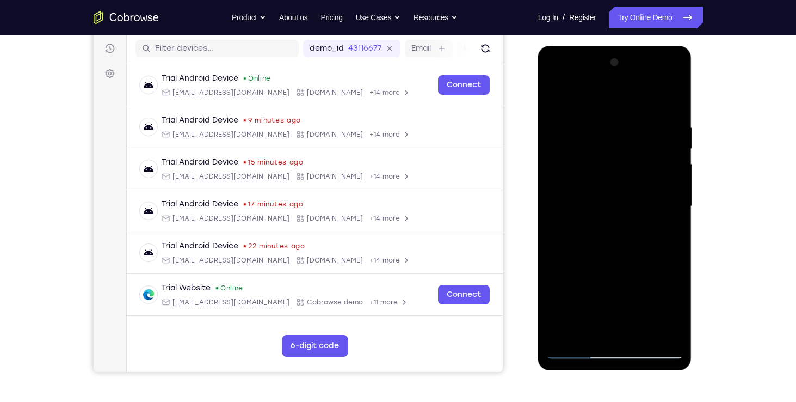
drag, startPoint x: 632, startPoint y: 215, endPoint x: 644, endPoint y: 73, distance: 142.6
click at [644, 73] on div at bounding box center [614, 206] width 137 height 305
drag, startPoint x: 643, startPoint y: 174, endPoint x: 614, endPoint y: 284, distance: 113.5
click at [614, 284] on div at bounding box center [614, 206] width 137 height 305
drag, startPoint x: 638, startPoint y: 161, endPoint x: 627, endPoint y: 239, distance: 79.2
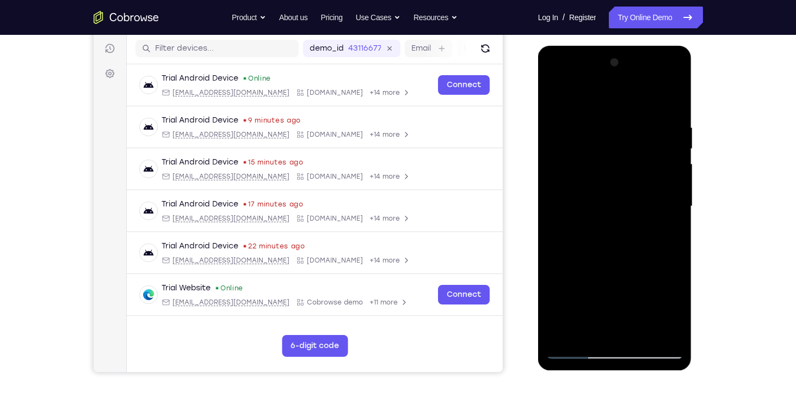
click at [627, 239] on div at bounding box center [614, 206] width 137 height 305
drag, startPoint x: 638, startPoint y: 196, endPoint x: 623, endPoint y: 292, distance: 96.4
click at [623, 292] on div at bounding box center [614, 206] width 137 height 305
drag, startPoint x: 633, startPoint y: 265, endPoint x: 647, endPoint y: 82, distance: 183.3
click at [647, 82] on div at bounding box center [614, 206] width 137 height 305
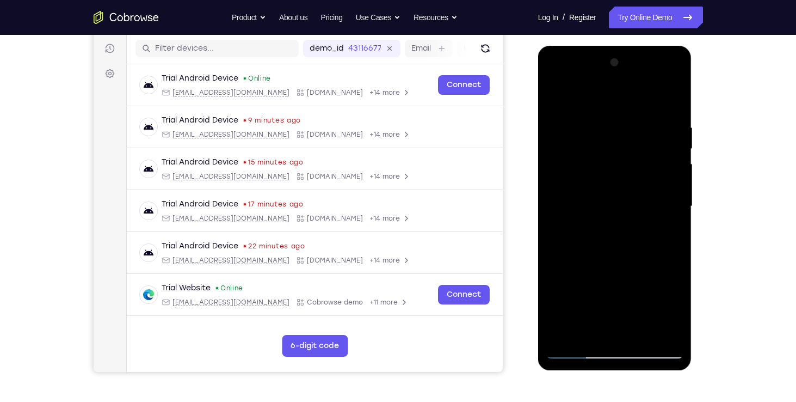
drag, startPoint x: 636, startPoint y: 243, endPoint x: 652, endPoint y: 96, distance: 147.4
click at [652, 96] on div at bounding box center [614, 206] width 137 height 305
drag, startPoint x: 627, startPoint y: 243, endPoint x: 645, endPoint y: 96, distance: 148.0
click at [645, 96] on div at bounding box center [614, 206] width 137 height 305
drag, startPoint x: 627, startPoint y: 265, endPoint x: 640, endPoint y: 114, distance: 151.3
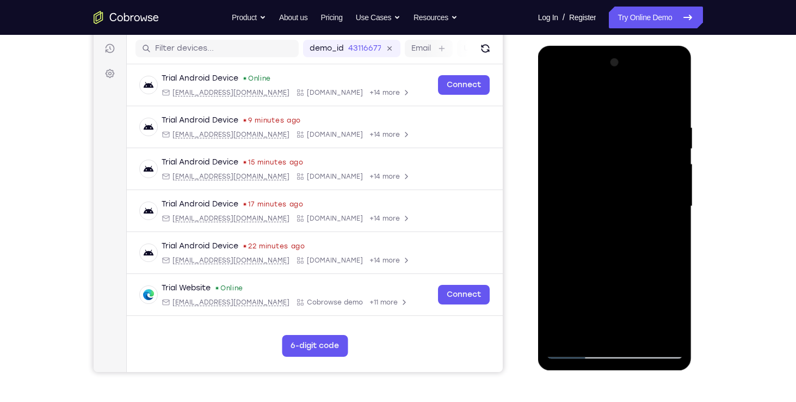
click at [640, 114] on div at bounding box center [614, 206] width 137 height 305
drag, startPoint x: 618, startPoint y: 266, endPoint x: 624, endPoint y: 125, distance: 141.1
click at [624, 125] on div at bounding box center [614, 206] width 137 height 305
drag, startPoint x: 619, startPoint y: 278, endPoint x: 623, endPoint y: 151, distance: 126.3
click at [623, 151] on div at bounding box center [614, 206] width 137 height 305
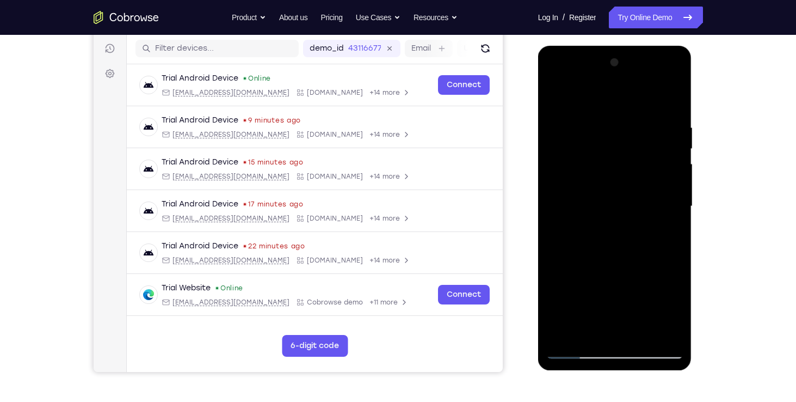
drag, startPoint x: 621, startPoint y: 245, endPoint x: 625, endPoint y: 114, distance: 131.2
click at [625, 114] on div at bounding box center [614, 206] width 137 height 305
drag, startPoint x: 615, startPoint y: 245, endPoint x: 639, endPoint y: 78, distance: 169.2
click at [639, 78] on div at bounding box center [614, 206] width 137 height 305
drag, startPoint x: 611, startPoint y: 241, endPoint x: 615, endPoint y: 104, distance: 137.2
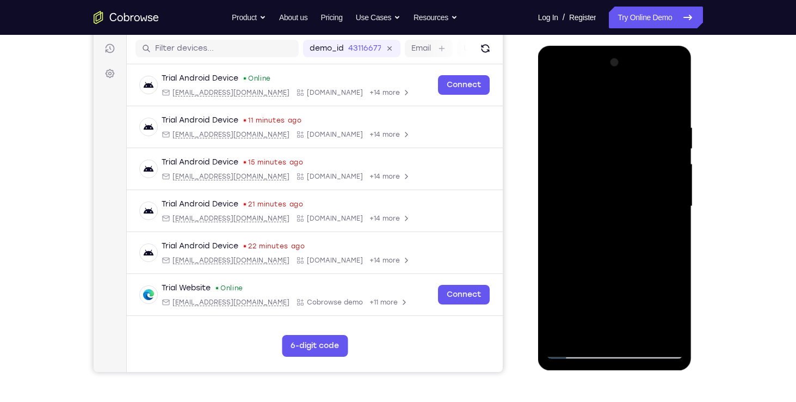
click at [615, 104] on div at bounding box center [614, 206] width 137 height 305
drag, startPoint x: 626, startPoint y: 247, endPoint x: 634, endPoint y: 77, distance: 170.0
click at [634, 77] on div at bounding box center [614, 206] width 137 height 305
drag, startPoint x: 618, startPoint y: 264, endPoint x: 620, endPoint y: 134, distance: 129.5
click at [620, 134] on div at bounding box center [614, 206] width 137 height 305
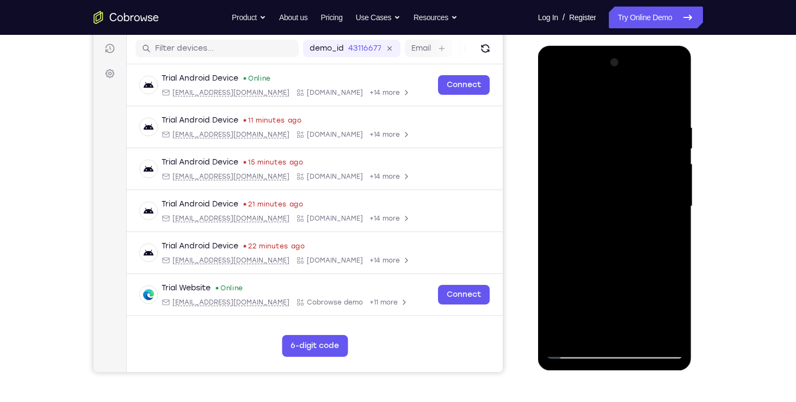
drag, startPoint x: 624, startPoint y: 224, endPoint x: 627, endPoint y: 115, distance: 108.9
click at [627, 115] on div at bounding box center [614, 206] width 137 height 305
drag, startPoint x: 626, startPoint y: 195, endPoint x: 634, endPoint y: 64, distance: 131.4
click at [634, 64] on div at bounding box center [614, 206] width 137 height 305
drag, startPoint x: 636, startPoint y: 197, endPoint x: 643, endPoint y: 48, distance: 148.7
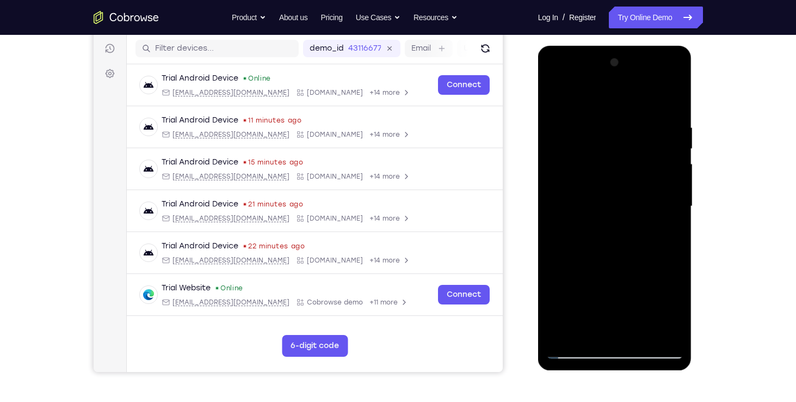
click at [643, 48] on div at bounding box center [615, 208] width 154 height 324
drag, startPoint x: 631, startPoint y: 201, endPoint x: 646, endPoint y: 104, distance: 98.6
click at [646, 104] on div at bounding box center [614, 206] width 137 height 305
drag, startPoint x: 629, startPoint y: 239, endPoint x: 638, endPoint y: 95, distance: 145.1
click at [638, 95] on div at bounding box center [614, 206] width 137 height 305
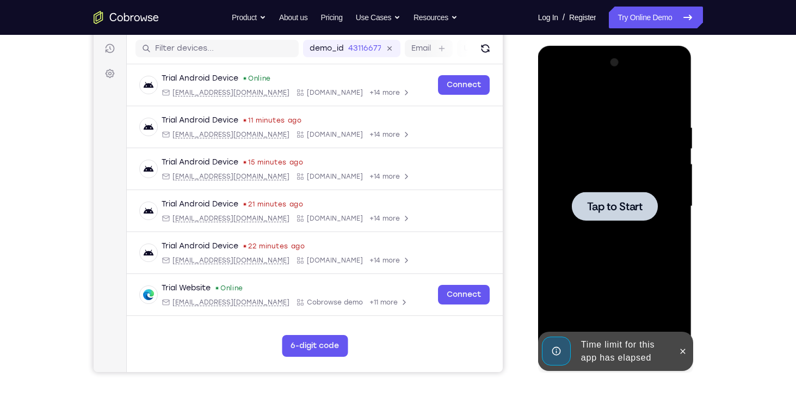
drag, startPoint x: 632, startPoint y: 238, endPoint x: 635, endPoint y: 196, distance: 42.0
click at [635, 46] on div "Tap to Start" at bounding box center [615, 46] width 154 height 0
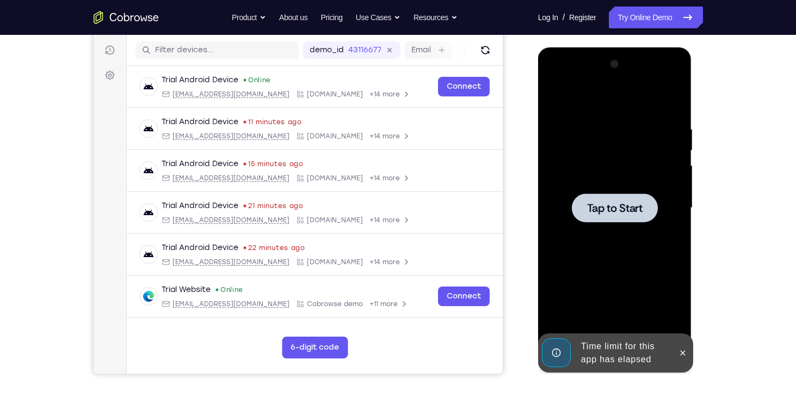
scroll to position [132, 0]
